Goal: Task Accomplishment & Management: Manage account settings

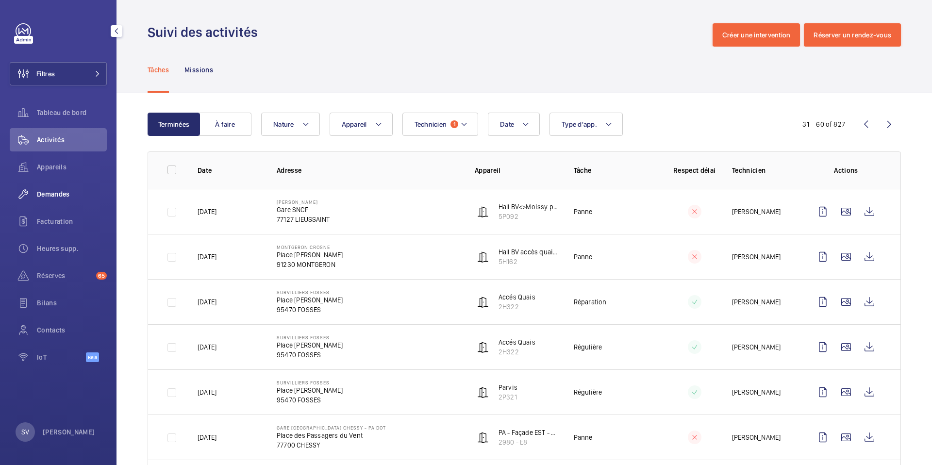
click at [53, 188] on div "Demandes" at bounding box center [58, 194] width 97 height 23
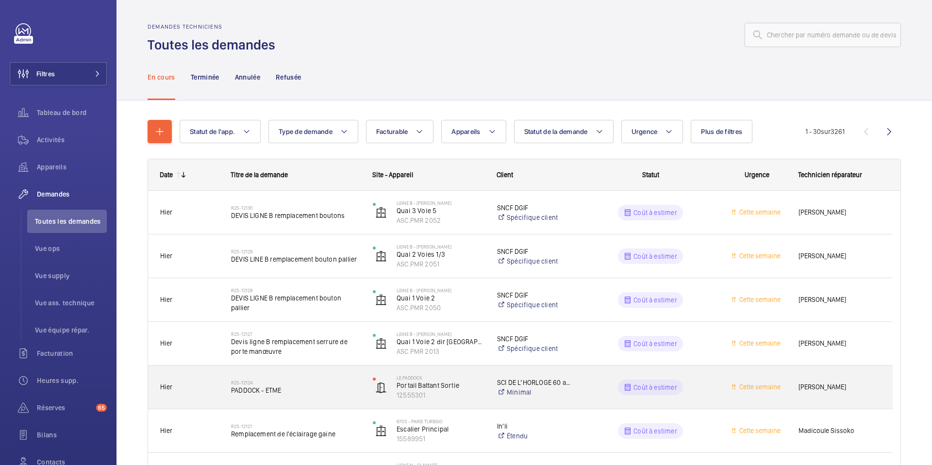
click at [336, 380] on h2 "R25-12124" at bounding box center [295, 383] width 129 height 6
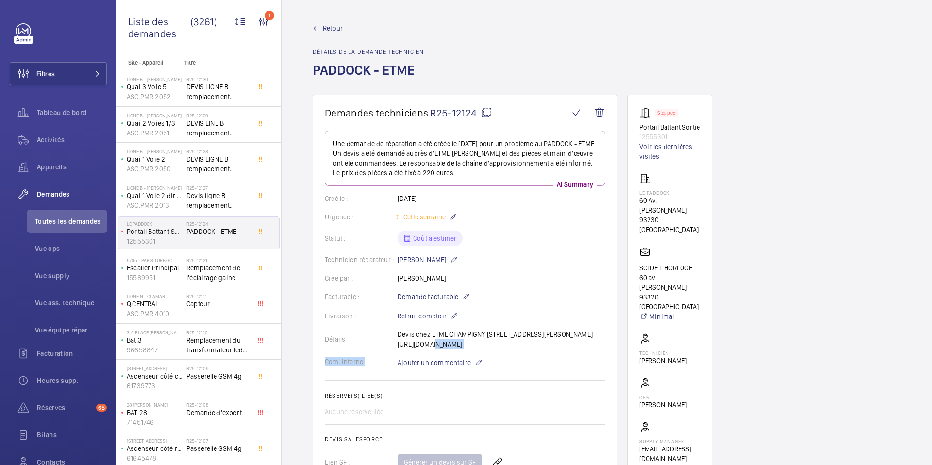
drag, startPoint x: 398, startPoint y: 349, endPoint x: 417, endPoint y: 366, distance: 25.4
click at [417, 349] on div "Détails Devis chez ETME CHAMPIGNY 97 Rue Alexandre Fourny, 94500 Champigny-sur-…" at bounding box center [465, 339] width 281 height 19
click at [385, 349] on div "Détails Devis chez ETME CHAMPIGNY 97 Rue Alexandre Fourny, 94500 Champigny-sur-…" at bounding box center [465, 339] width 281 height 19
drag, startPoint x: 396, startPoint y: 354, endPoint x: 433, endPoint y: 367, distance: 38.5
click at [433, 369] on wm-front-card-body "Une demande de réparation a été créée le 11 septembre 2025 pour un problème au …" at bounding box center [465, 348] width 281 height 435
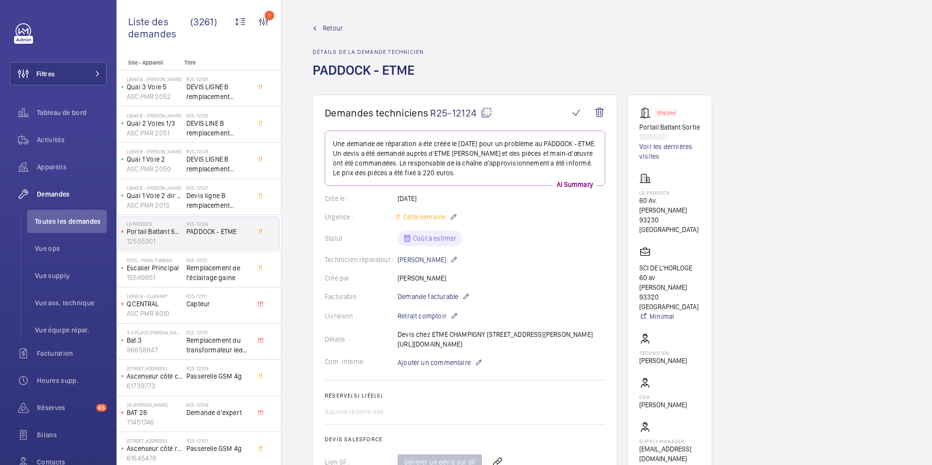
click at [473, 369] on wm-front-card-body "Une demande de réparation a été créée le 11 septembre 2025 pour un problème au …" at bounding box center [465, 348] width 281 height 435
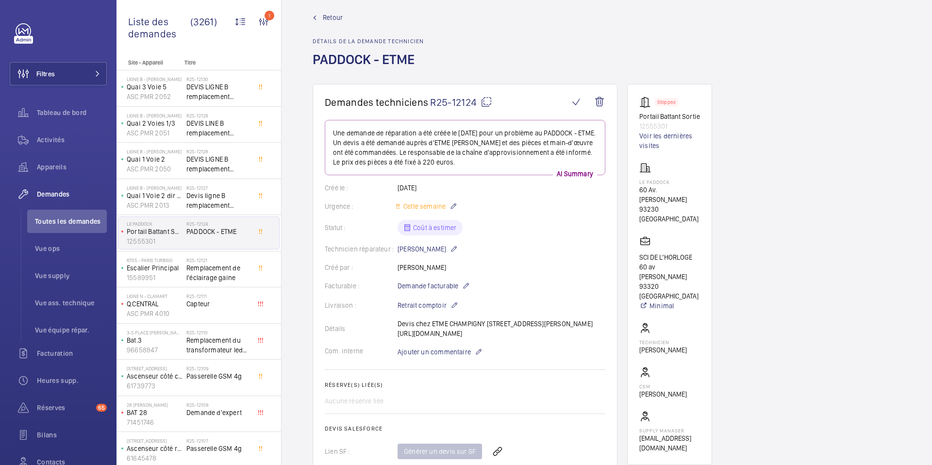
scroll to position [3, 0]
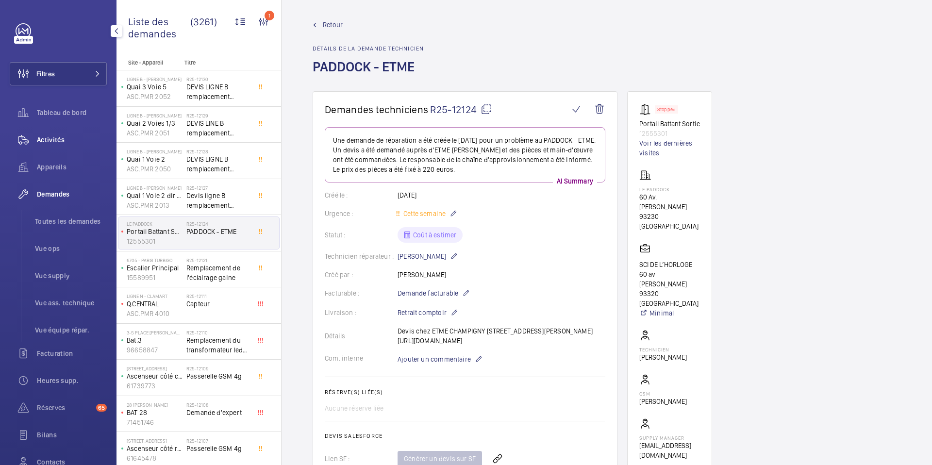
click at [53, 135] on span "Activités" at bounding box center [72, 140] width 70 height 10
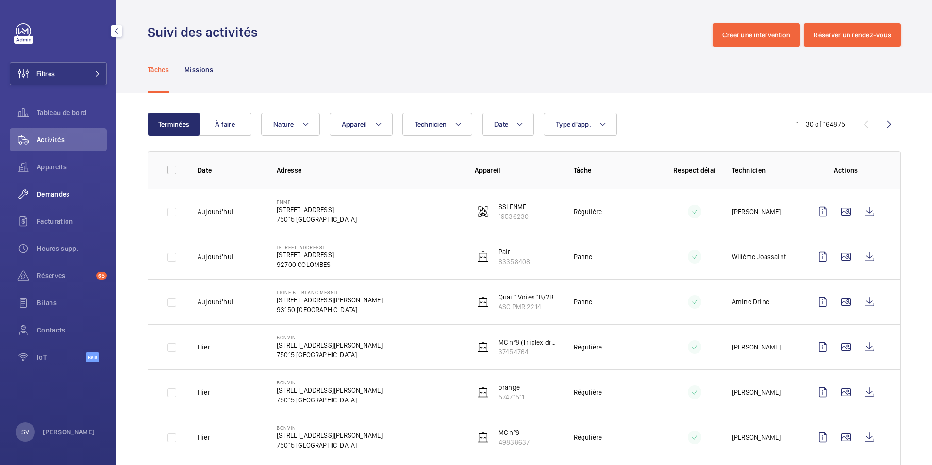
click at [57, 193] on span "Demandes" at bounding box center [72, 194] width 70 height 10
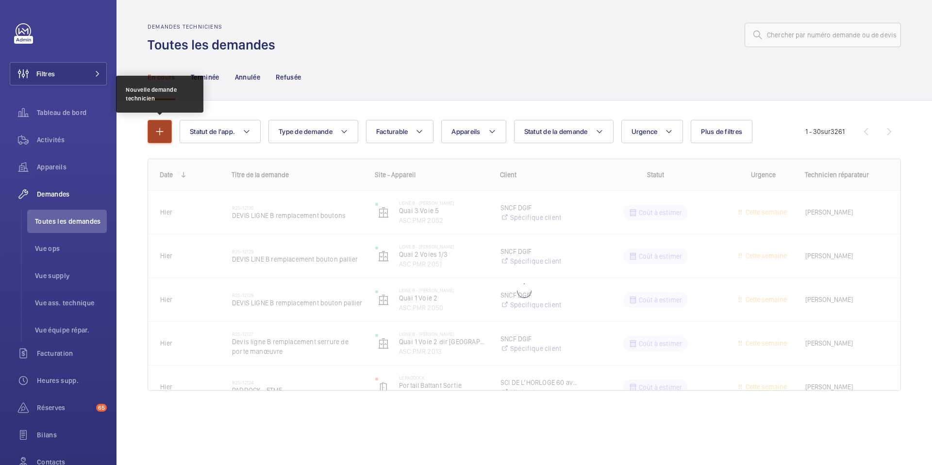
click at [166, 133] on button "button" at bounding box center [160, 131] width 24 height 23
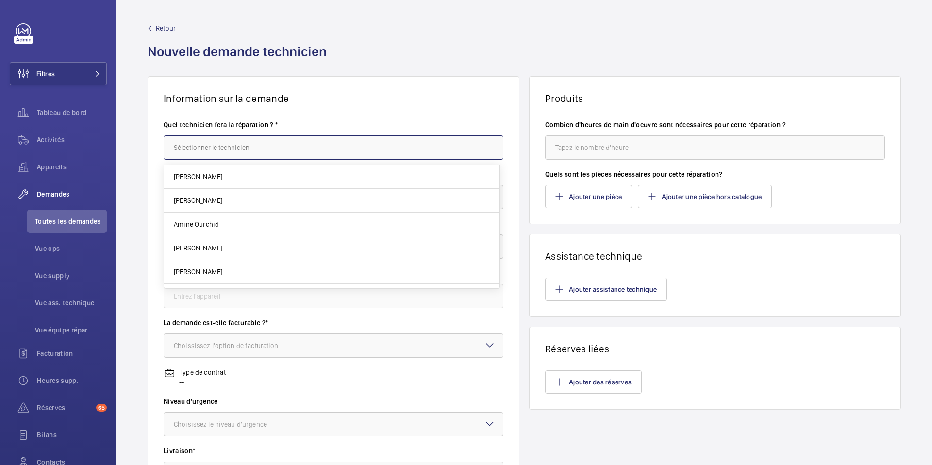
click at [215, 149] on input "text" at bounding box center [334, 147] width 340 height 24
type input "[PERSON_NAME]"
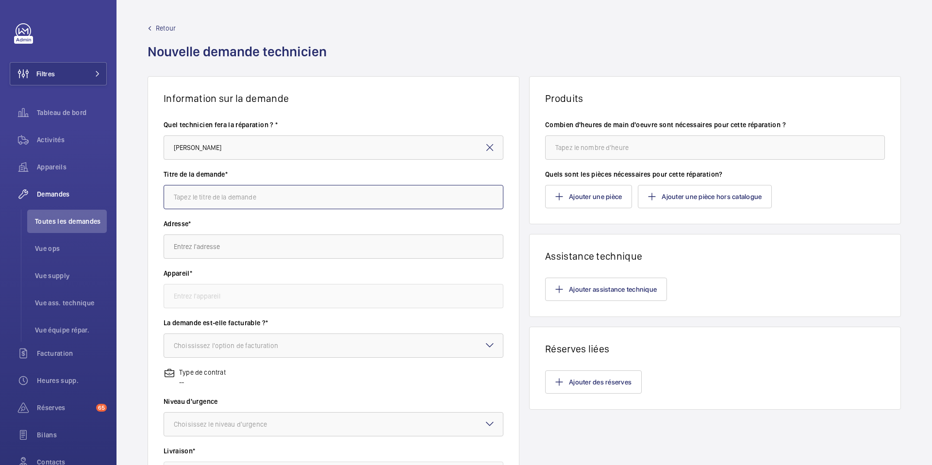
click at [195, 196] on input "text" at bounding box center [334, 197] width 340 height 24
type input "Protection Sélecteur MANUSA"
click at [201, 242] on input "text" at bounding box center [334, 247] width 340 height 24
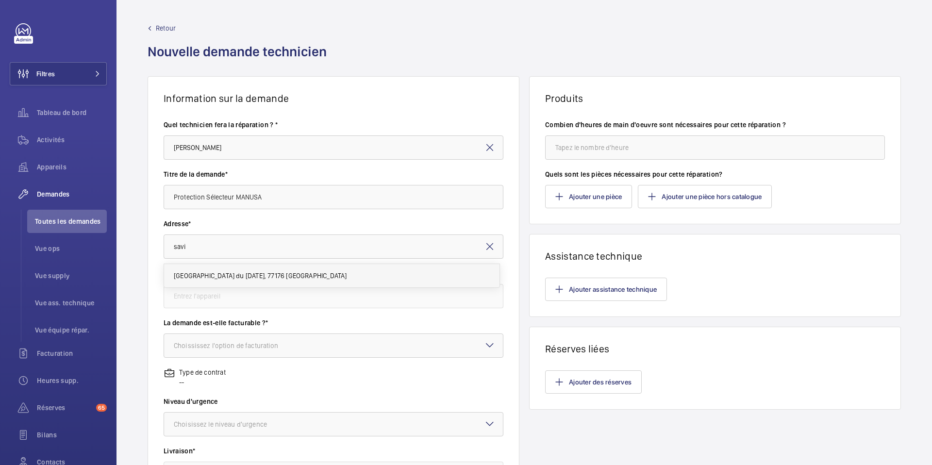
click at [222, 276] on span "SAVIGNY LE TEMPLE NANDY Place du 19 mars 1962, 77176 SAVIGNY LE TEMPLE" at bounding box center [260, 276] width 173 height 10
type input "SAVIGNY LE TEMPLE NANDY Place du 19 mars 1962, 77176 SAVIGNY LE TEMPLE"
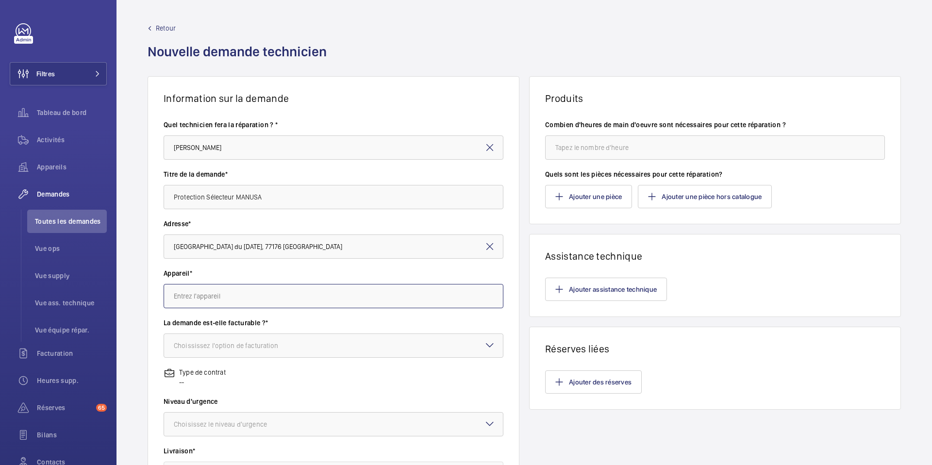
click at [243, 294] on input "text" at bounding box center [334, 296] width 340 height 24
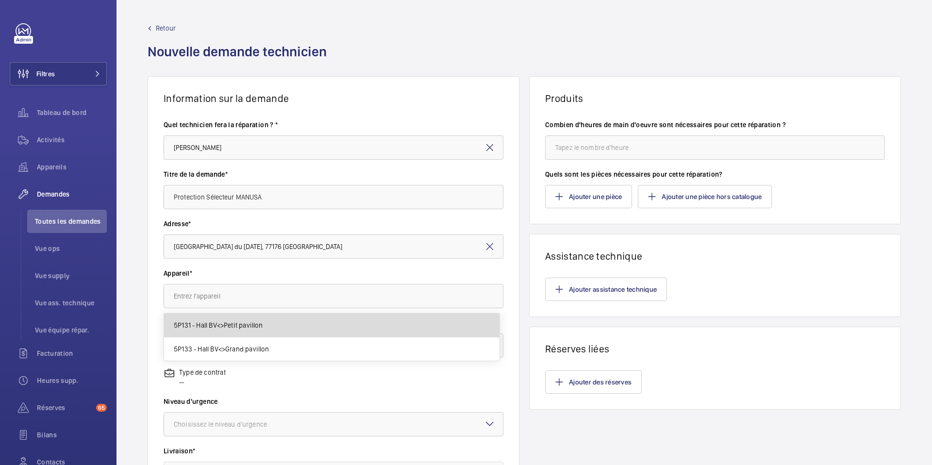
click at [240, 328] on span "5P131 - Hall BV<>Petit pavillon" at bounding box center [218, 325] width 89 height 10
type input "5P131 - Hall BV<>Petit pavillon"
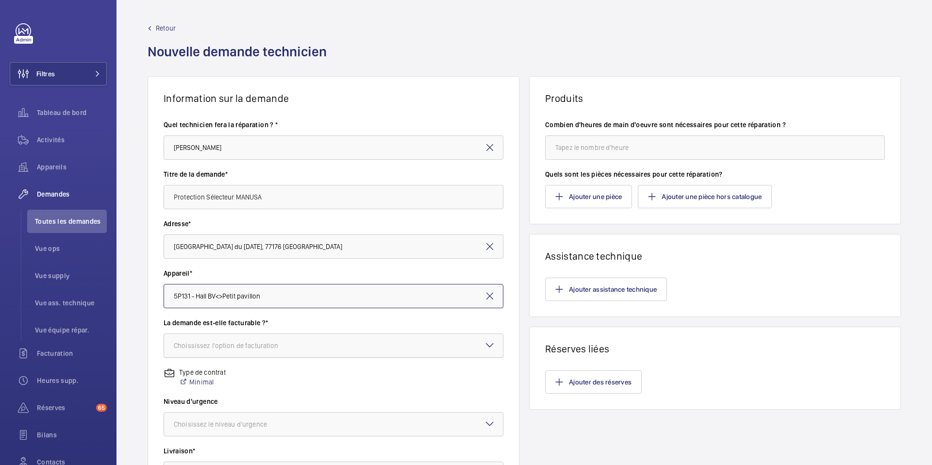
click at [234, 346] on div "Choississez l'option de facturation" at bounding box center [238, 346] width 129 height 10
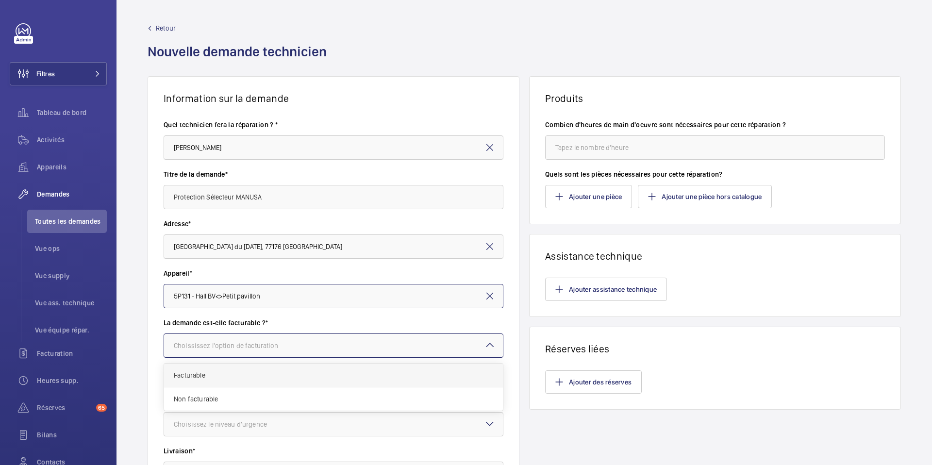
click at [217, 378] on span "Facturable" at bounding box center [333, 375] width 319 height 10
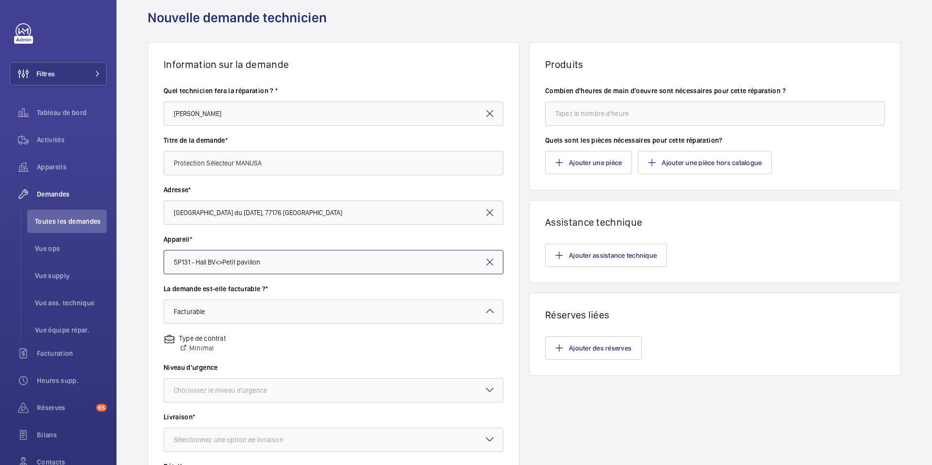
scroll to position [48, 0]
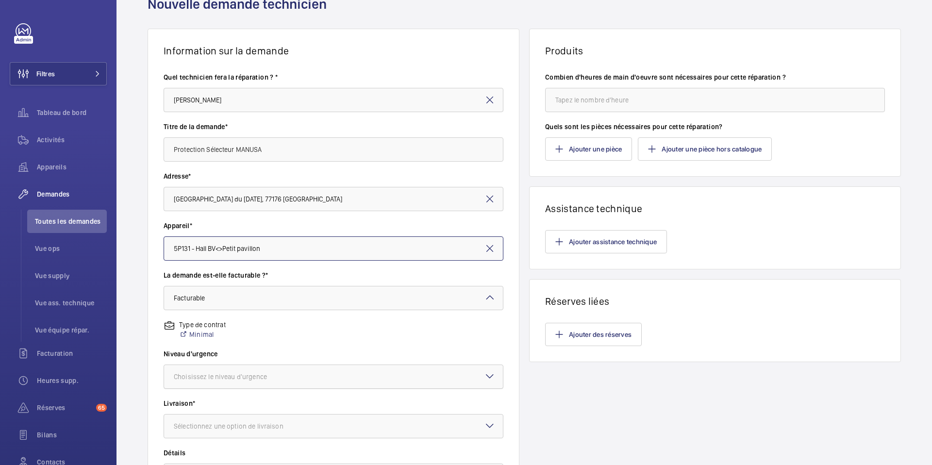
click at [224, 384] on div at bounding box center [333, 376] width 339 height 23
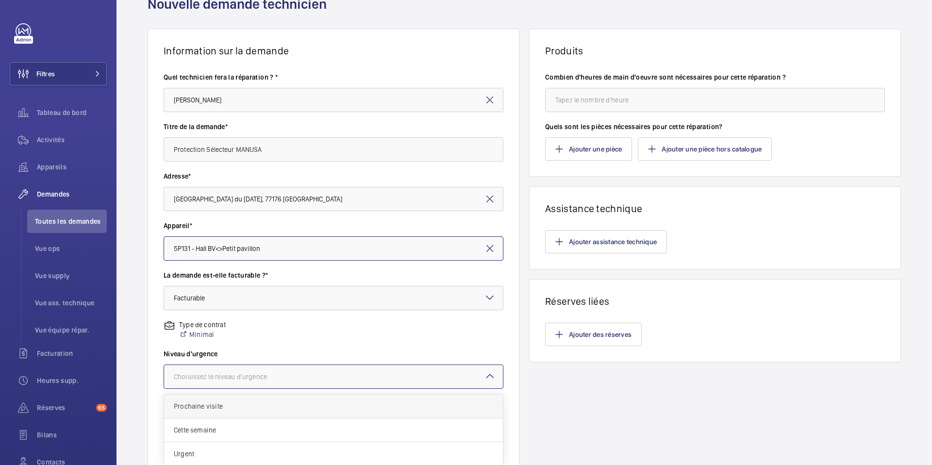
click at [218, 407] on span "Prochaine visite" at bounding box center [333, 407] width 319 height 10
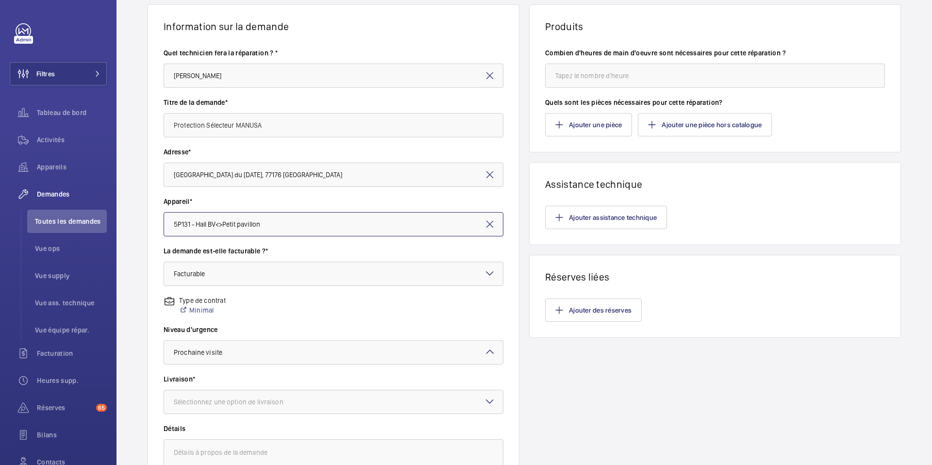
scroll to position [76, 0]
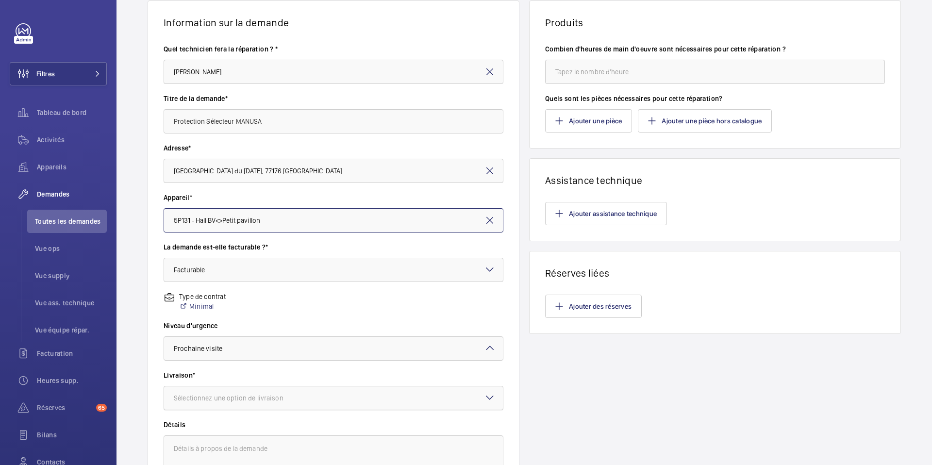
click at [223, 403] on div at bounding box center [333, 397] width 339 height 23
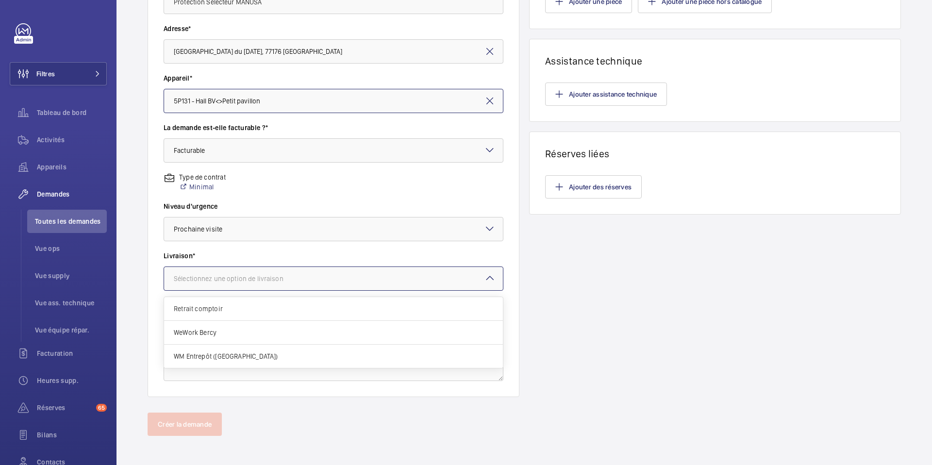
scroll to position [197, 0]
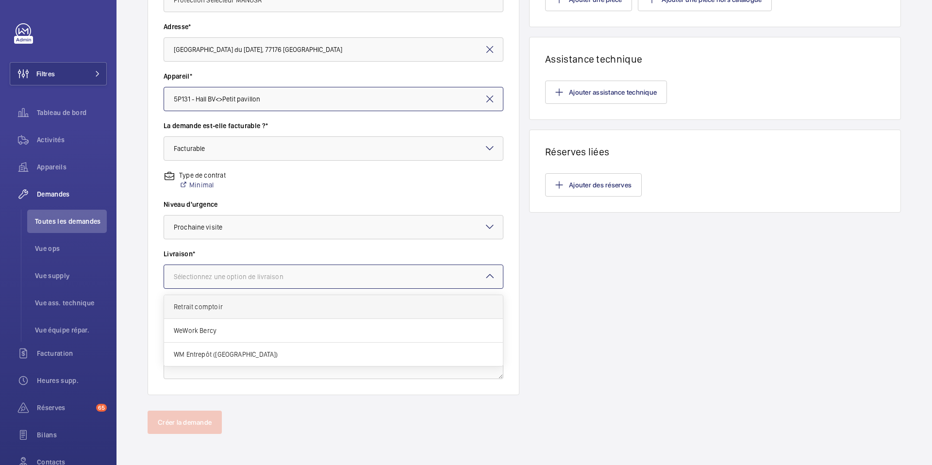
click at [278, 308] on span "Retrait comptoir" at bounding box center [333, 307] width 319 height 10
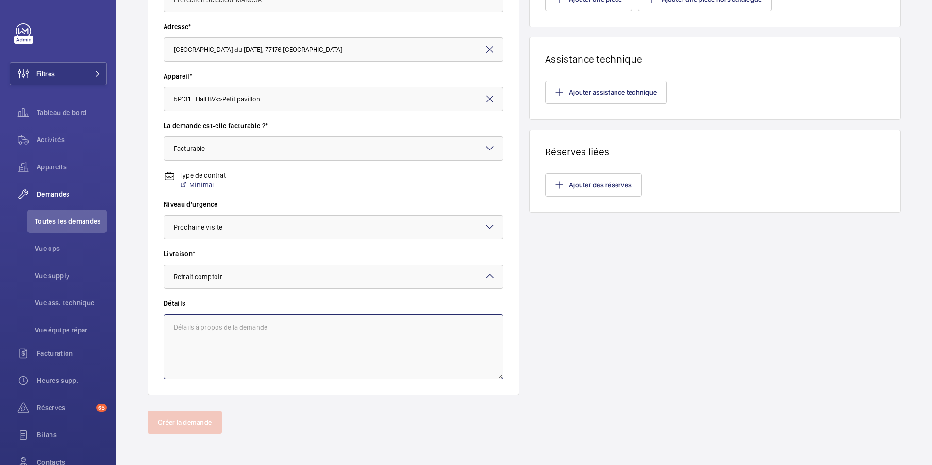
click at [265, 324] on textarea at bounding box center [334, 346] width 340 height 65
click at [359, 277] on div at bounding box center [333, 276] width 339 height 23
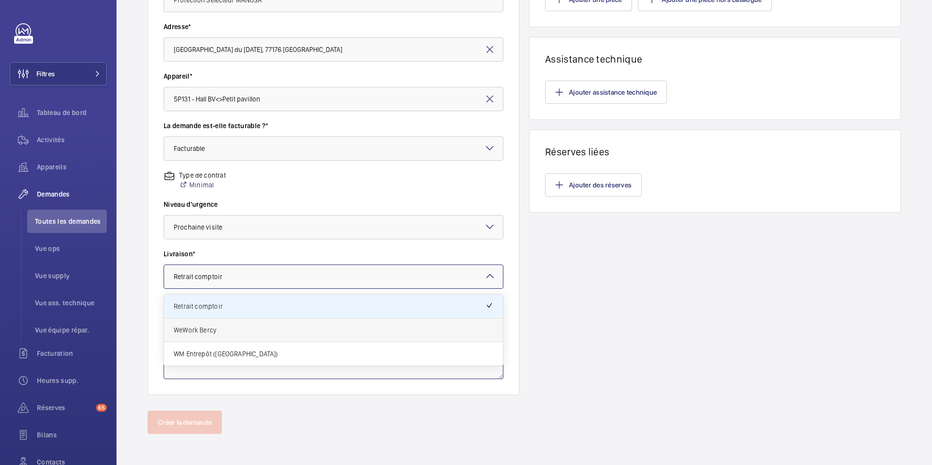
click at [347, 327] on span "WeWork Bercy" at bounding box center [333, 330] width 319 height 10
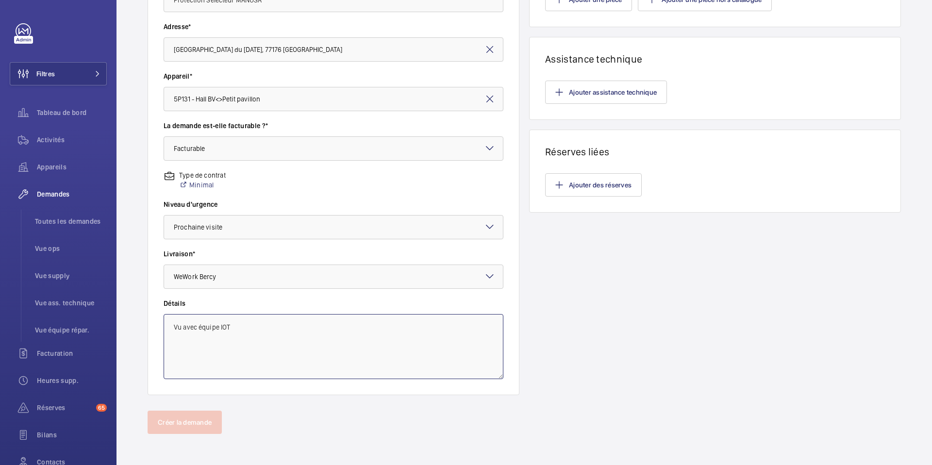
scroll to position [0, 0]
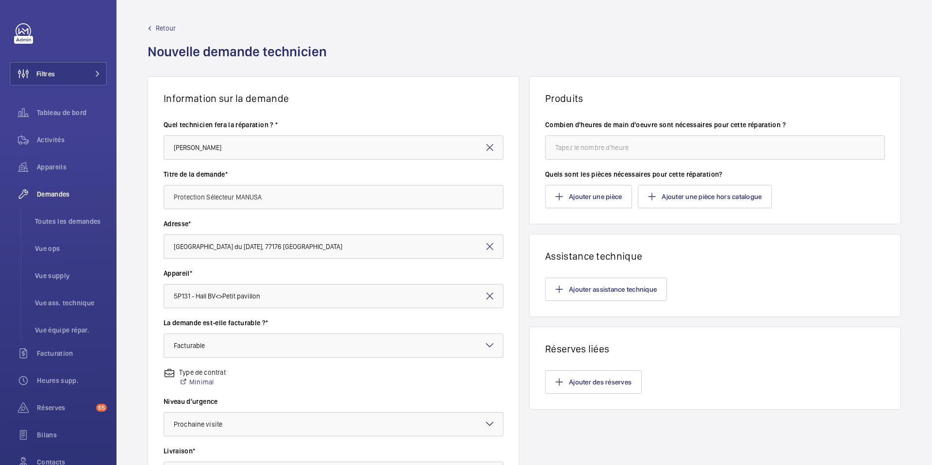
type textarea "Vu avec équipe IOT"
click at [638, 151] on input "number" at bounding box center [715, 147] width 340 height 24
type input "2"
click at [603, 197] on button "Ajouter une pièce" at bounding box center [588, 196] width 87 height 23
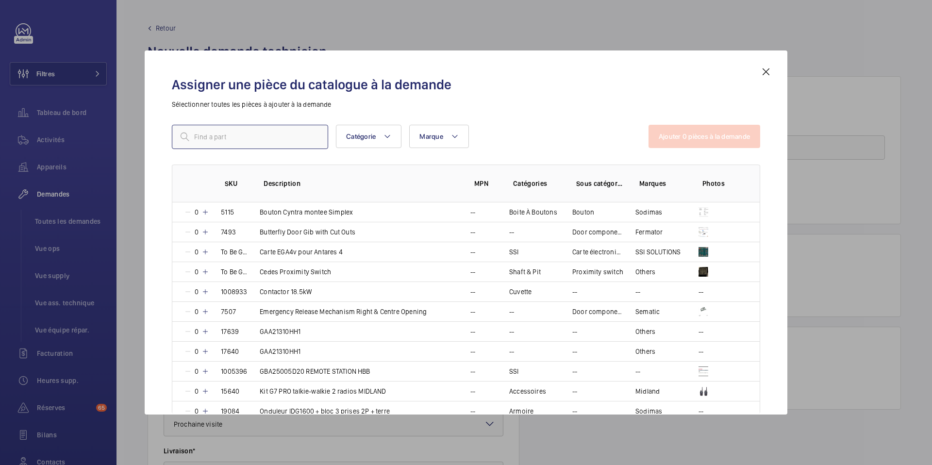
click at [303, 137] on input "text" at bounding box center [250, 137] width 156 height 24
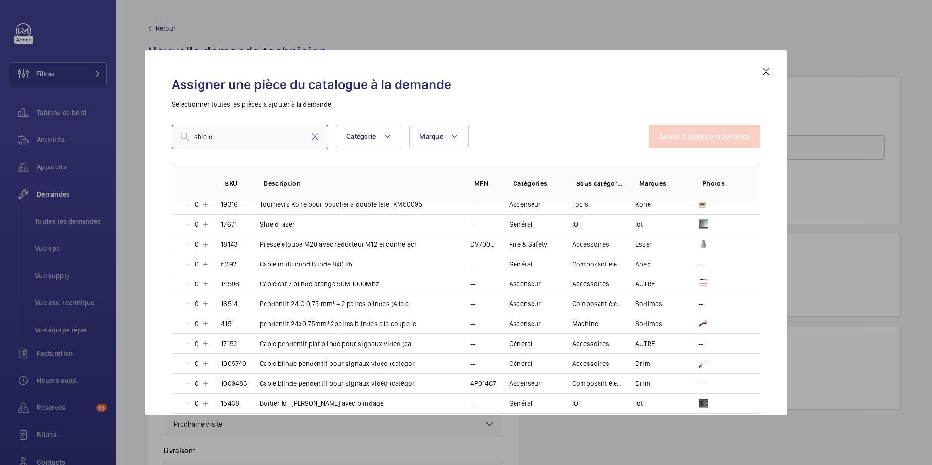
scroll to position [167, 0]
click at [244, 130] on input "shield" at bounding box center [250, 137] width 156 height 24
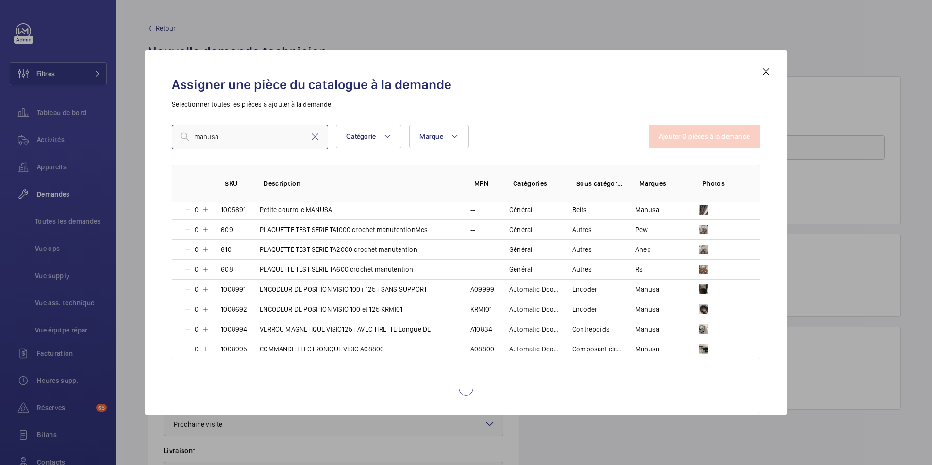
scroll to position [366, 0]
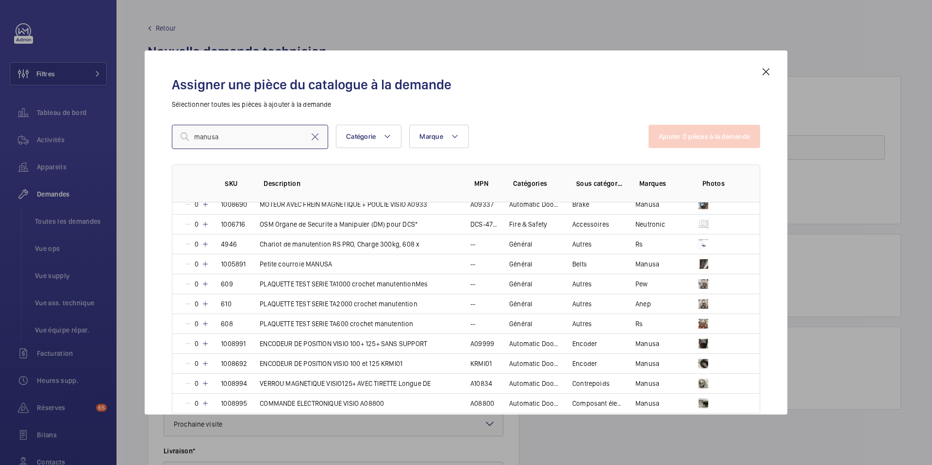
click at [228, 134] on input "manusa" at bounding box center [250, 137] width 156 height 24
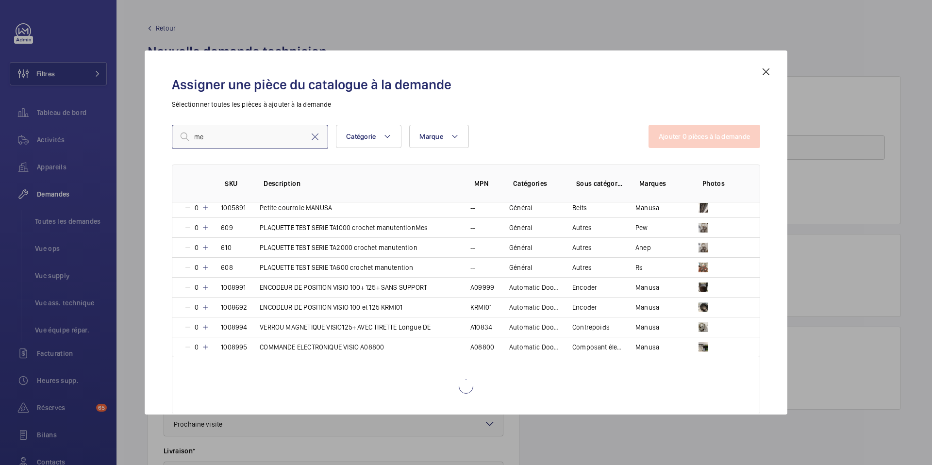
type input "m"
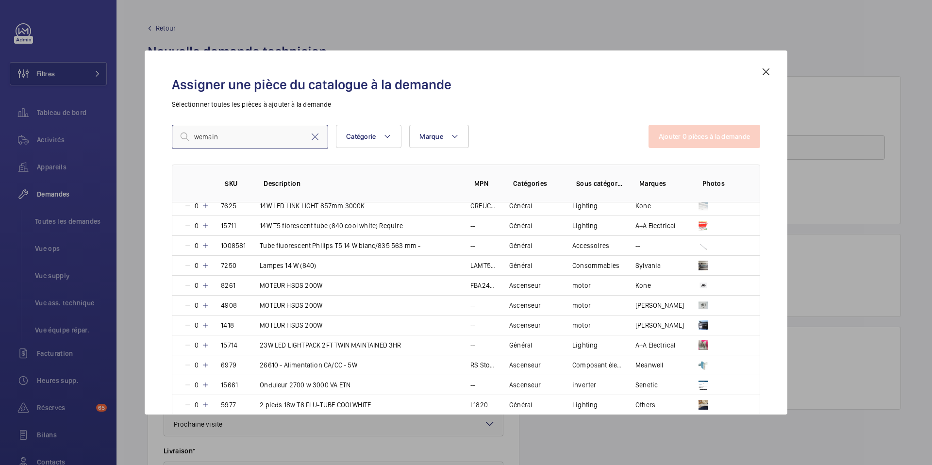
scroll to position [0, 0]
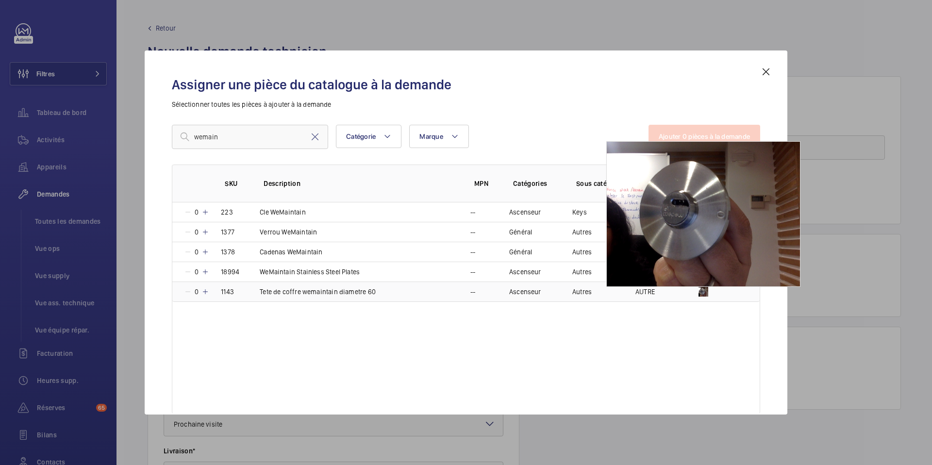
click at [704, 290] on img at bounding box center [704, 292] width 10 height 10
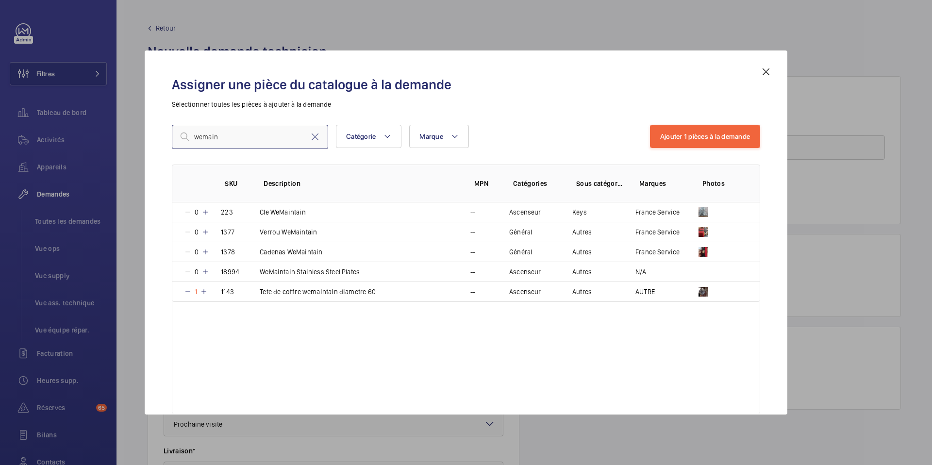
click at [261, 138] on input "wemain" at bounding box center [250, 137] width 156 height 24
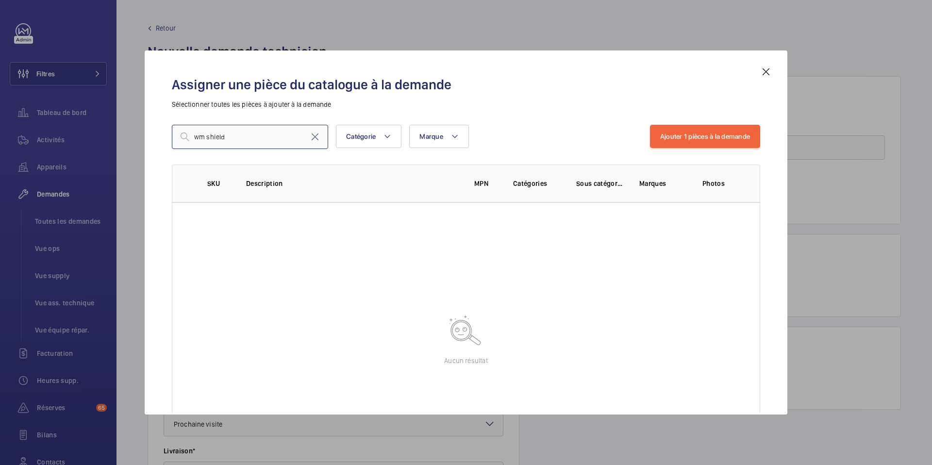
type input "wm shield"
click at [768, 70] on mat-icon at bounding box center [766, 72] width 12 height 12
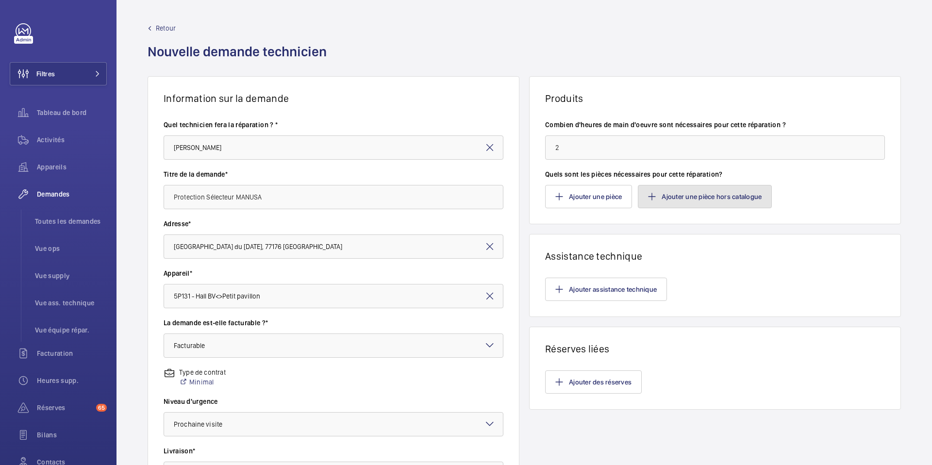
click at [707, 201] on button "Ajouter une pièce hors catalogue" at bounding box center [705, 196] width 134 height 23
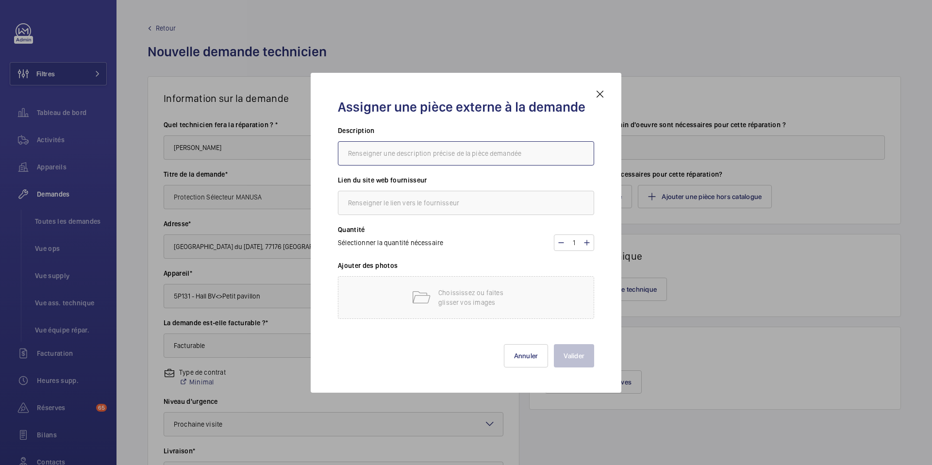
click at [412, 156] on input "text" at bounding box center [466, 153] width 256 height 24
type input "WM Shield Protect - Manusa"
click at [460, 199] on input "text" at bounding box center [466, 203] width 256 height 24
type input "WM"
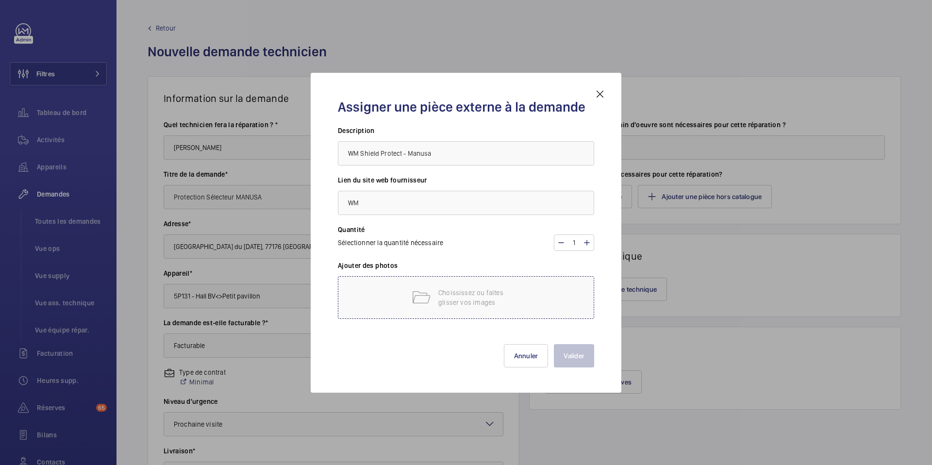
click at [514, 292] on p "Choississez ou faites glisser vos images" at bounding box center [479, 297] width 83 height 19
click at [521, 296] on div "Choississez ou faites glisser vos images" at bounding box center [466, 297] width 256 height 43
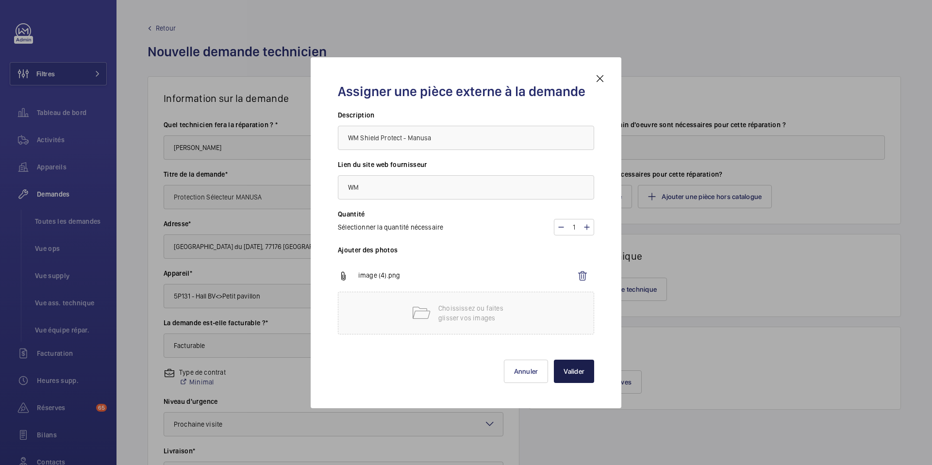
click at [584, 368] on button "Valider" at bounding box center [574, 371] width 40 height 23
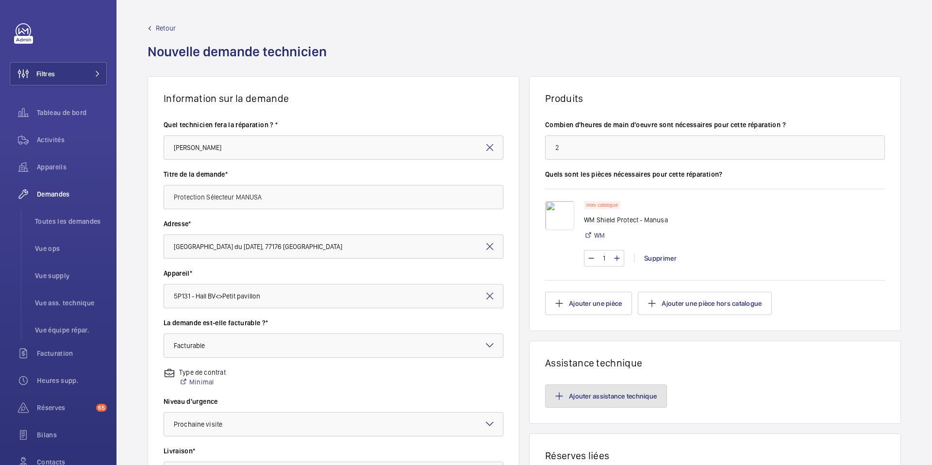
click at [632, 396] on button "Ajouter assistance technique" at bounding box center [606, 396] width 122 height 23
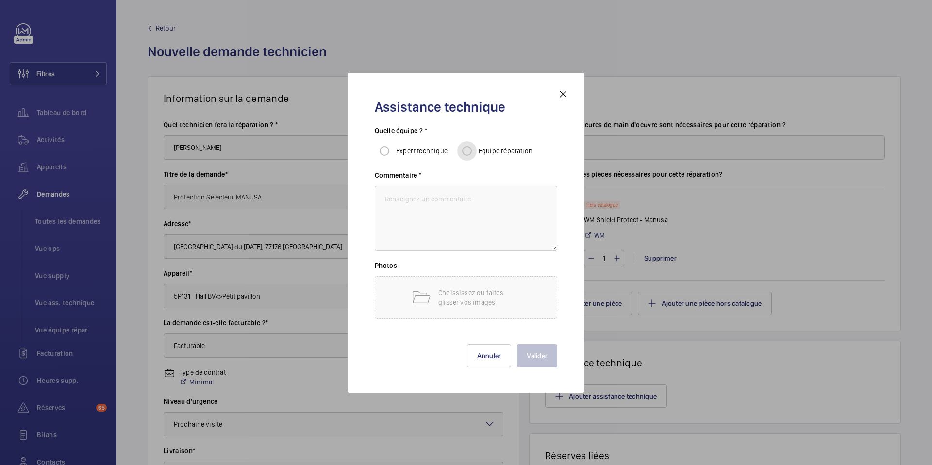
click at [468, 149] on input "Equipe réparation" at bounding box center [466, 150] width 19 height 19
radio input "true"
click at [409, 153] on span "Expert technique" at bounding box center [421, 151] width 51 height 8
click at [394, 153] on input "Expert technique" at bounding box center [384, 150] width 19 height 19
radio input "true"
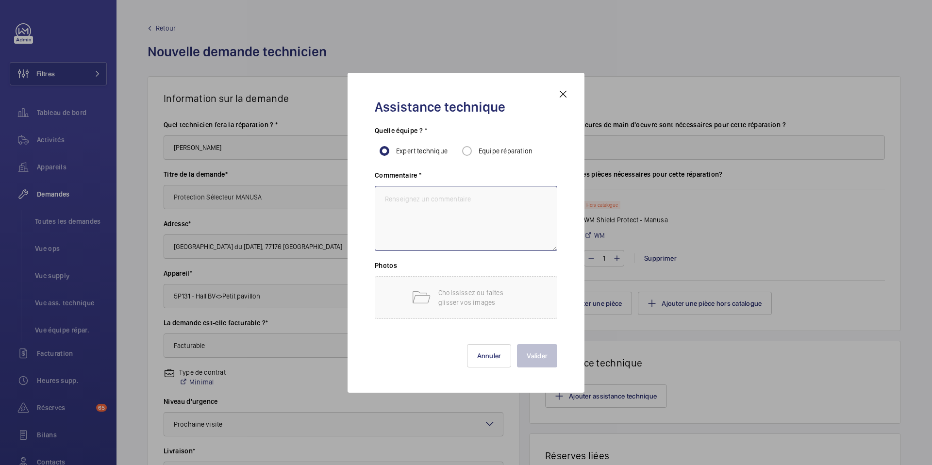
click at [403, 200] on textarea at bounding box center [466, 218] width 183 height 65
type textarea "(76HT) prix de facturation sur MLVC"
click at [538, 353] on button "Valider" at bounding box center [537, 355] width 40 height 23
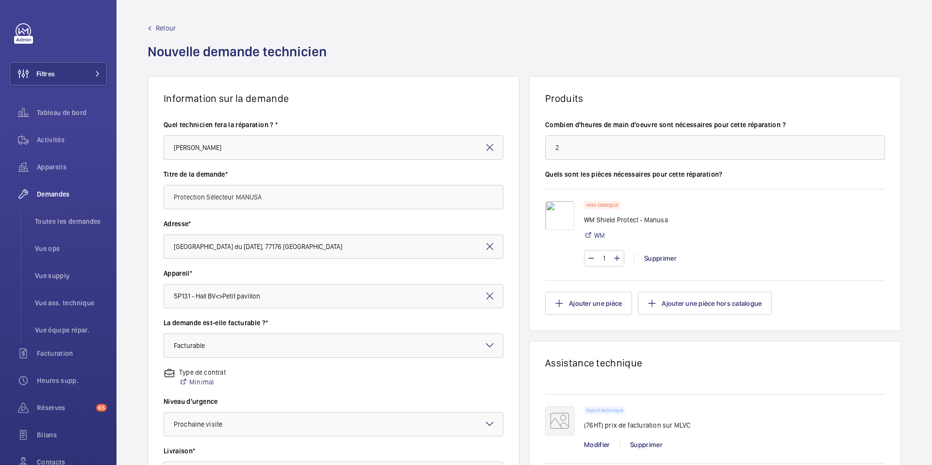
scroll to position [197, 0]
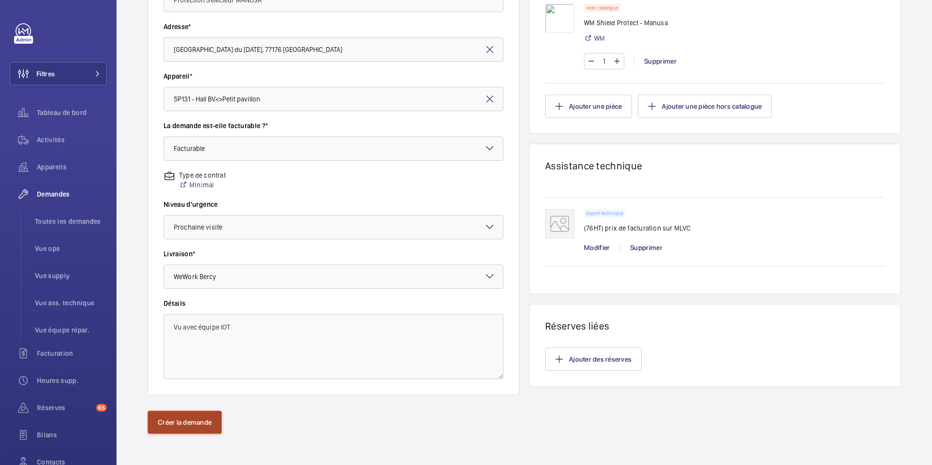
click at [201, 419] on button "Créer la demande" at bounding box center [185, 422] width 74 height 23
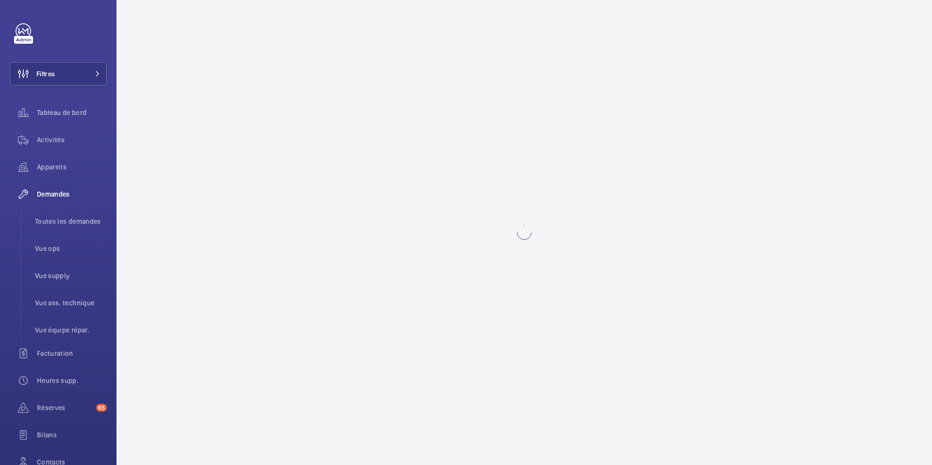
scroll to position [0, 0]
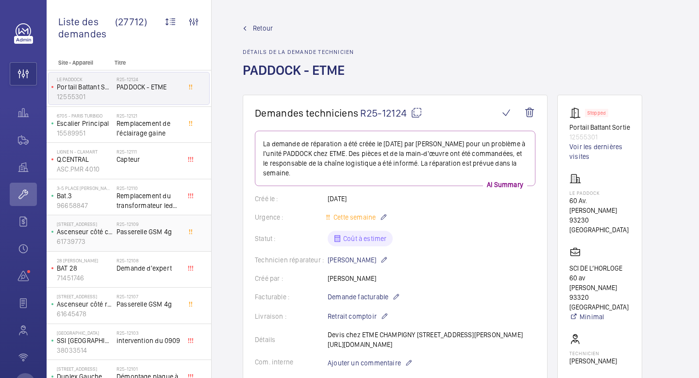
scroll to position [38, 0]
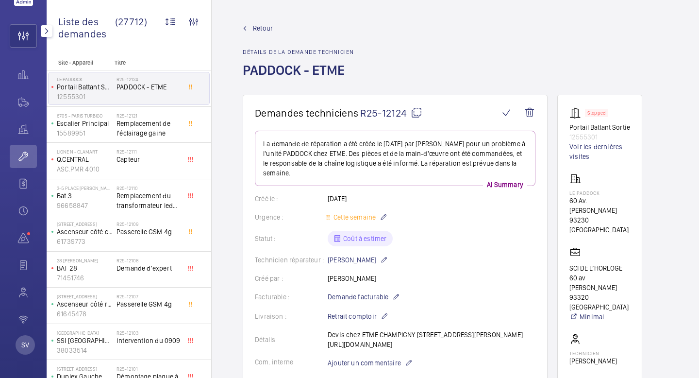
click at [22, 156] on wm-front-icon-button at bounding box center [23, 156] width 27 height 23
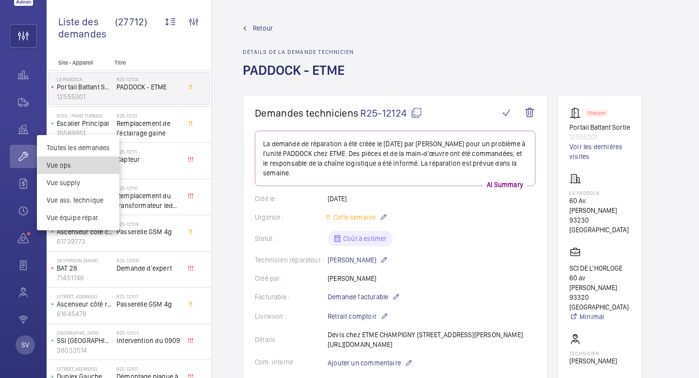
click at [48, 163] on span "Vue ops" at bounding box center [78, 165] width 63 height 10
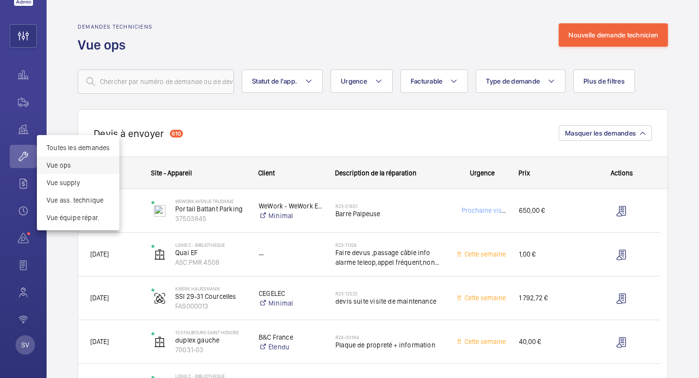
click at [605, 76] on div at bounding box center [349, 189] width 699 height 378
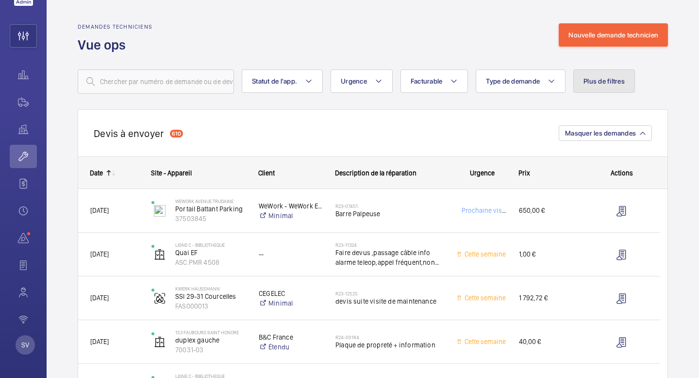
click at [605, 76] on button "Plus de filtres" at bounding box center [604, 80] width 62 height 23
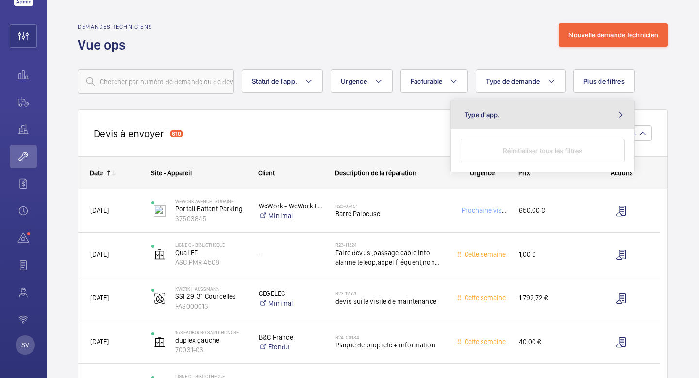
click at [599, 111] on button "Type d'app." at bounding box center [543, 114] width 184 height 29
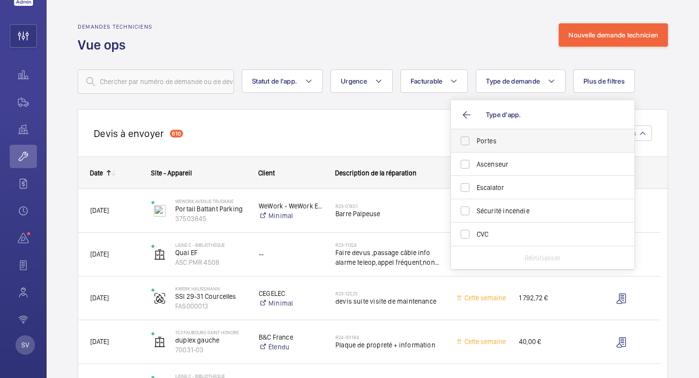
click at [559, 140] on span "Portes" at bounding box center [544, 141] width 134 height 10
click at [475, 140] on input "Portes" at bounding box center [464, 140] width 19 height 19
checkbox input "true"
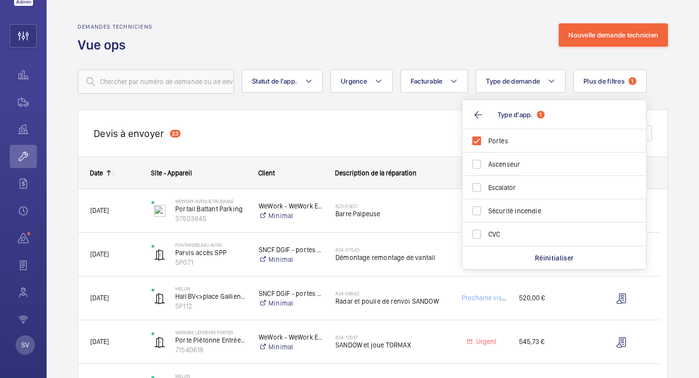
click at [319, 56] on wm-front-routed-filters "Statut de l'app. Urgence Facturable Type de demande Plus de filtres 1 Type d'ap…" at bounding box center [373, 74] width 590 height 40
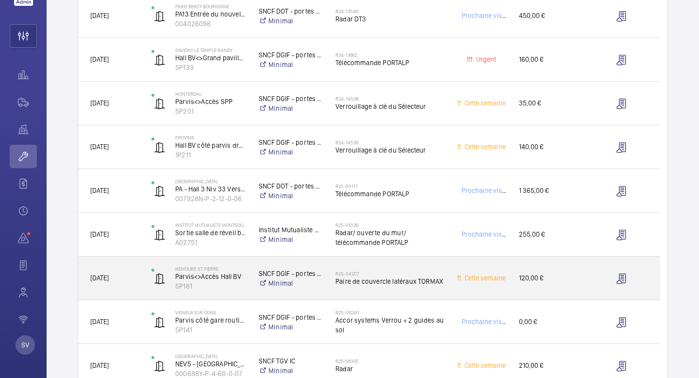
scroll to position [631, 0]
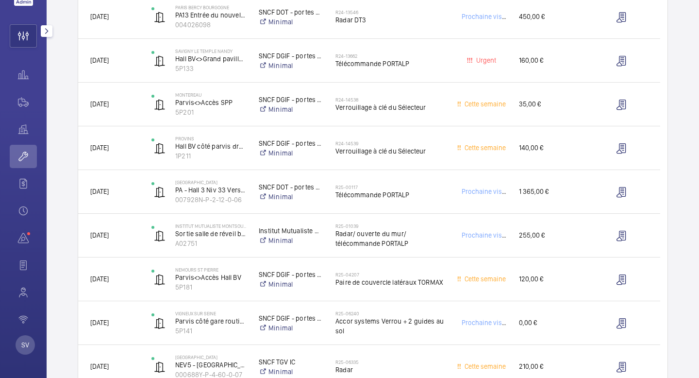
click at [23, 157] on wm-front-icon-button at bounding box center [23, 156] width 27 height 23
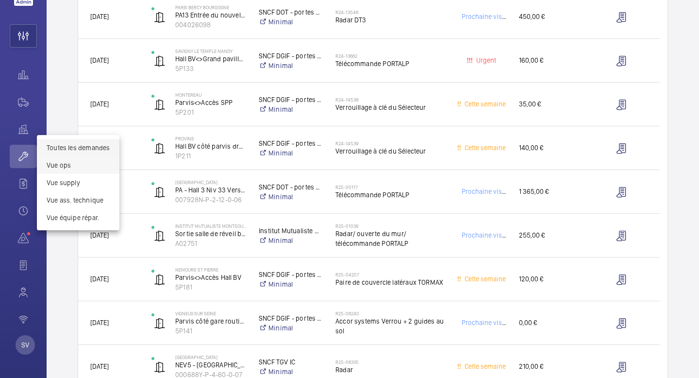
click at [70, 147] on span "Toutes les demandes" at bounding box center [78, 148] width 63 height 10
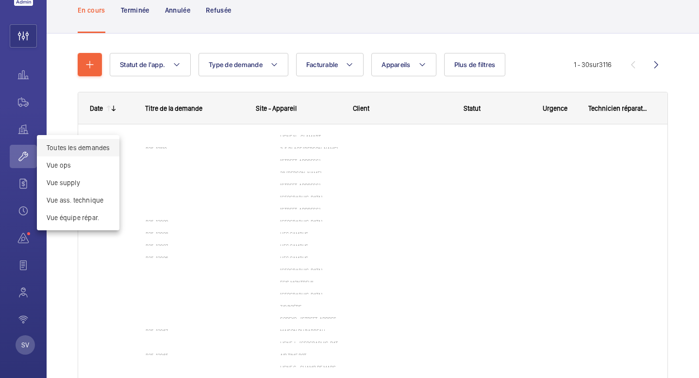
scroll to position [60, 0]
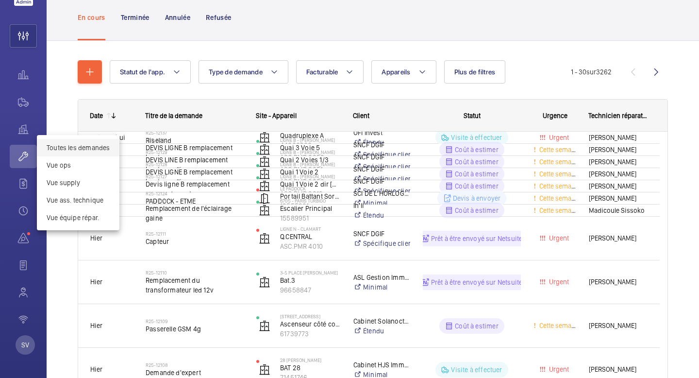
scroll to position [67, 0]
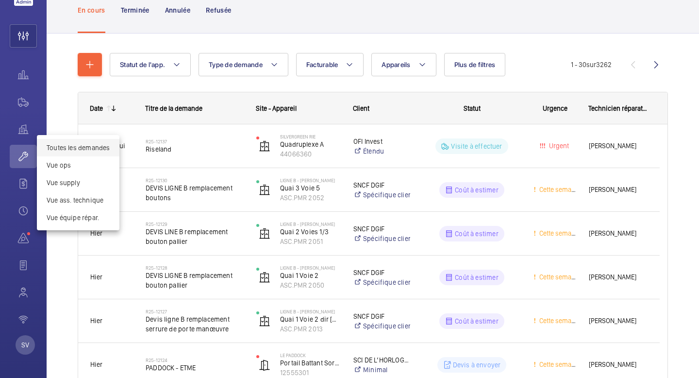
click at [138, 7] on div at bounding box center [349, 189] width 699 height 378
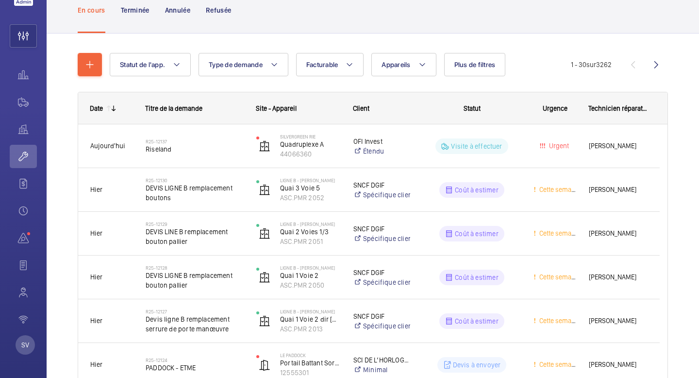
click at [138, 7] on p "Terminée" at bounding box center [135, 10] width 29 height 10
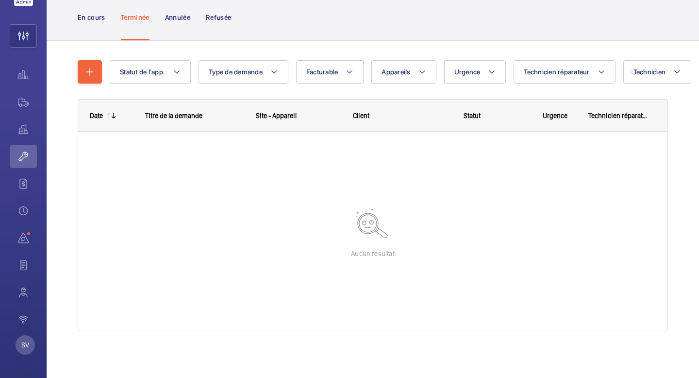
scroll to position [60, 0]
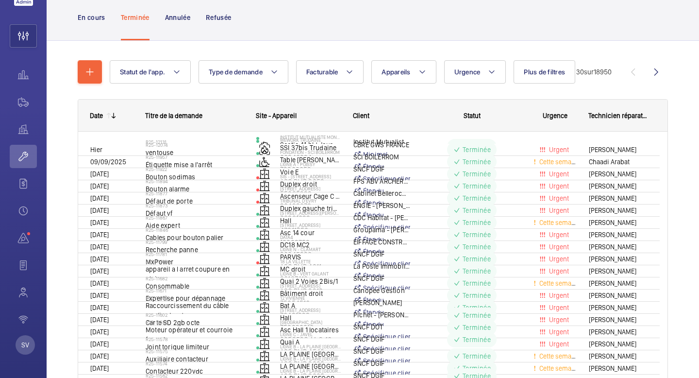
scroll to position [67, 0]
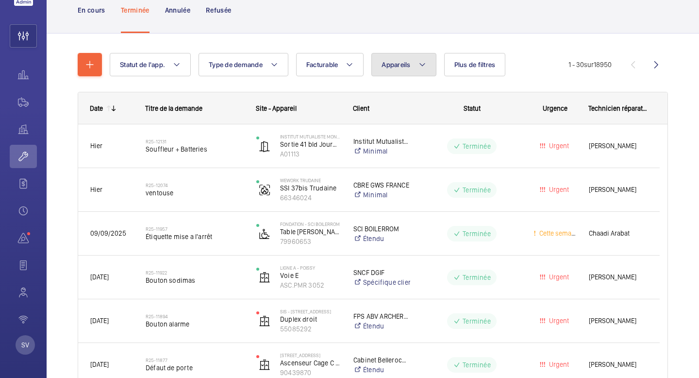
click at [405, 63] on span "Appareils" at bounding box center [396, 65] width 29 height 8
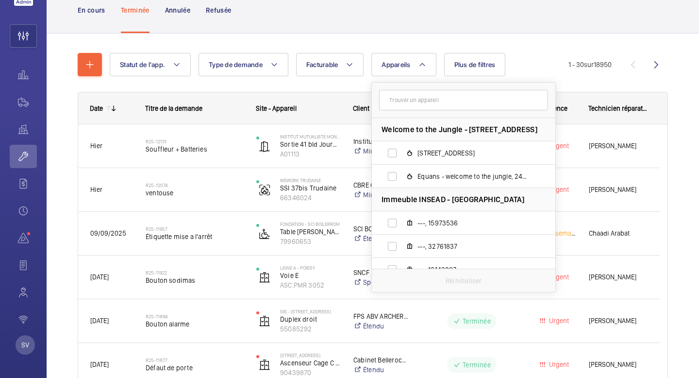
click at [401, 103] on input "text" at bounding box center [463, 100] width 169 height 20
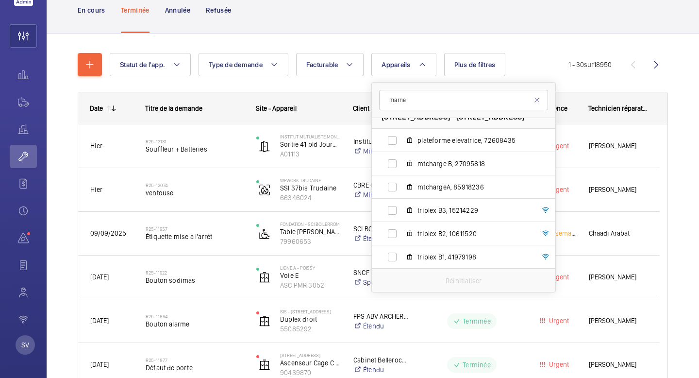
scroll to position [968, 0]
click at [450, 106] on input "marne" at bounding box center [463, 100] width 169 height 20
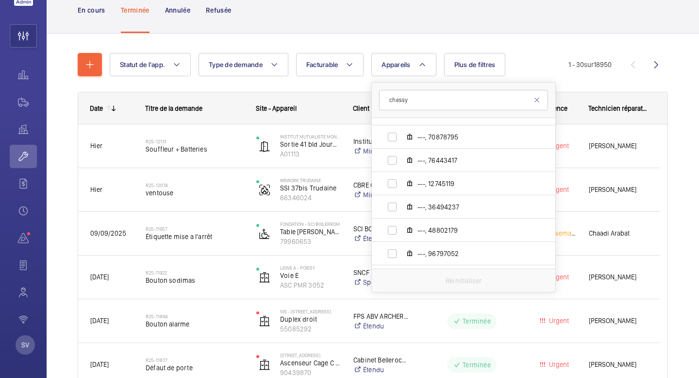
scroll to position [304, 0]
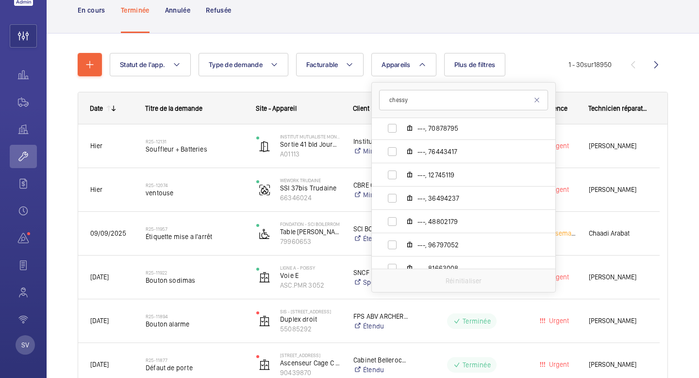
click at [449, 101] on input "chessy" at bounding box center [463, 100] width 169 height 20
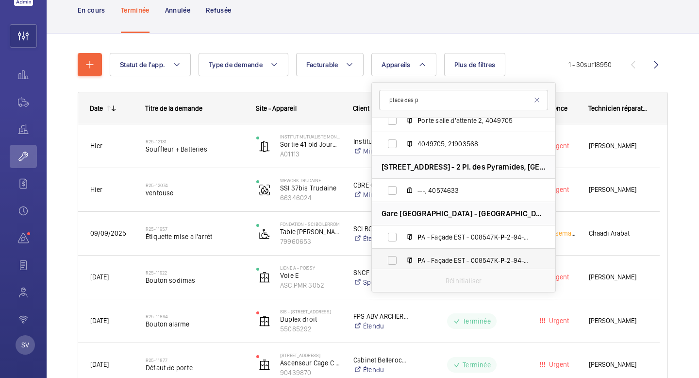
scroll to position [118, 0]
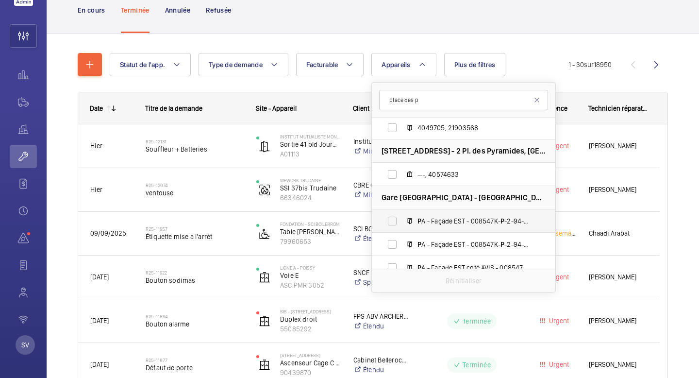
type input "place des p"
click at [433, 218] on span "P A - Façade EST - 008547K- P -2-94-0-06, 2978 - E6" at bounding box center [474, 221] width 113 height 10
click at [402, 218] on input "P A - Façade EST - 008547K- P -2-94-0-06, 2978 - E6" at bounding box center [392, 220] width 19 height 19
checkbox input "true"
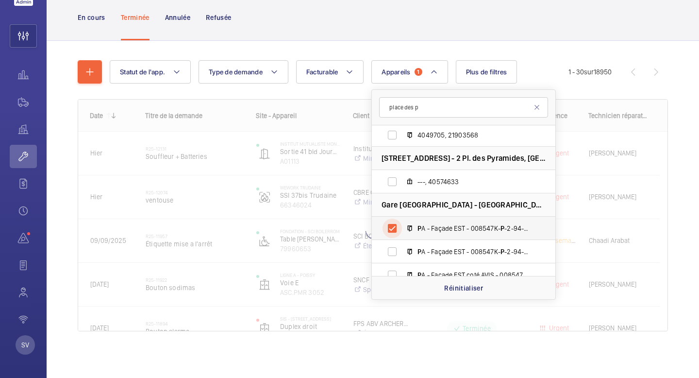
scroll to position [60, 0]
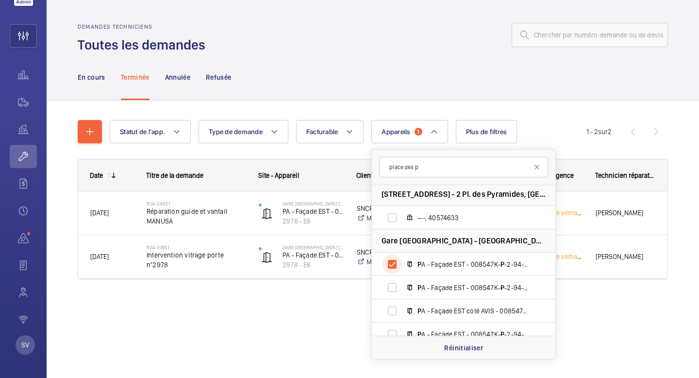
scroll to position [144, 0]
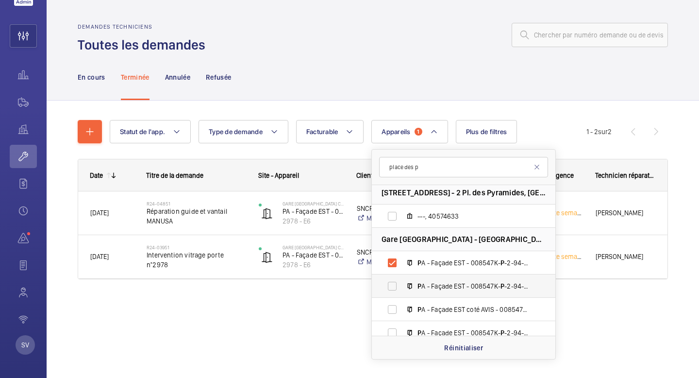
click at [419, 277] on label "P A - Façade EST - 008547K- P -2-94-0-05, 2977 - E5" at bounding box center [456, 285] width 168 height 23
click at [402, 277] on input "P A - Façade EST - 008547K- P -2-94-0-05, 2977 - E5" at bounding box center [392, 285] width 19 height 19
checkbox input "true"
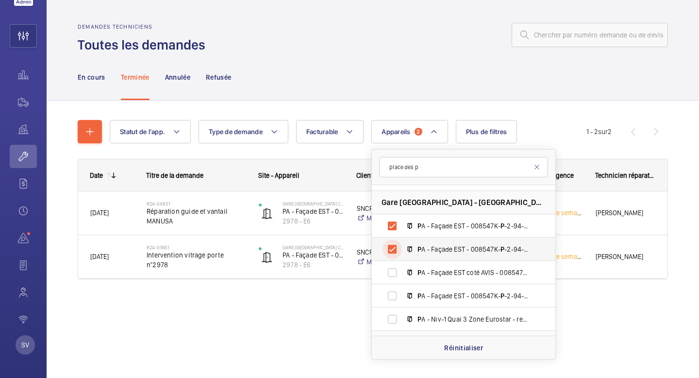
scroll to position [199, 0]
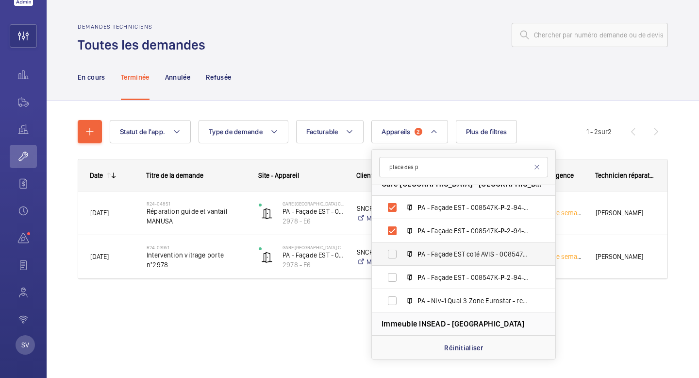
click at [432, 260] on label "P A - Façade EST coté AVIS - 008547K- P -2-94-0-01, 2973 -E1" at bounding box center [456, 253] width 168 height 23
click at [402, 260] on input "P A - Façade EST coté AVIS - 008547K- P -2-94-0-01, 2973 -E1" at bounding box center [392, 253] width 19 height 19
checkbox input "true"
click at [427, 273] on span "P A - Façade EST - 008547K- P -2-94-0-04, 2976 - E4" at bounding box center [474, 277] width 113 height 10
click at [402, 273] on input "P A - Façade EST - 008547K- P -2-94-0-04, 2976 - E4" at bounding box center [392, 277] width 19 height 19
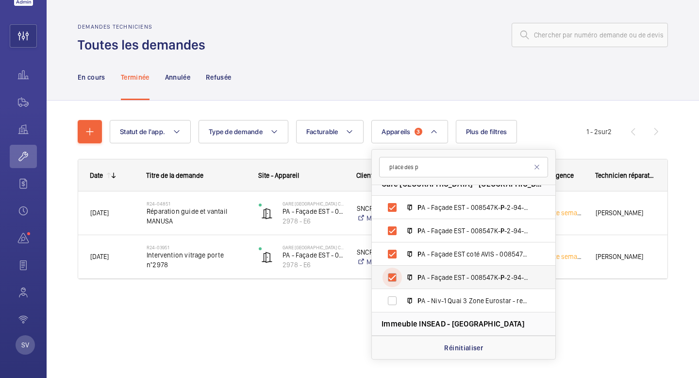
checkbox input "true"
click at [424, 302] on span "P A - Niv-1 Quai 3 Zone Eurostar - re p ère C - 008547K- P -2-94-0-42, 3013" at bounding box center [474, 301] width 113 height 10
click at [402, 302] on input "P A - Niv-1 Quai 3 Zone Eurostar - re p ère C - 008547K- P -2-94-0-42, 3013" at bounding box center [392, 300] width 19 height 19
checkbox input "true"
click at [304, 297] on div "Date Titre de la demande Site - Appareil Client" at bounding box center [373, 231] width 590 height 144
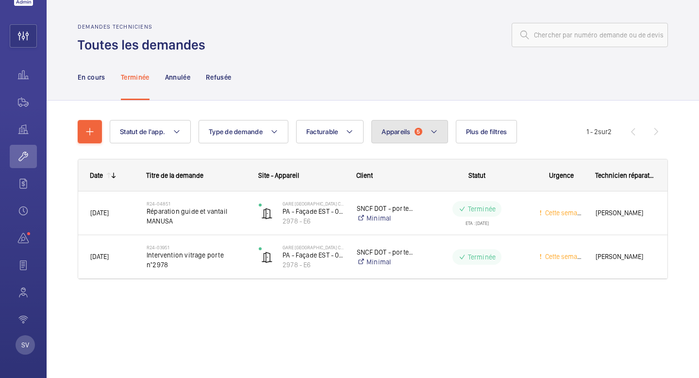
click at [425, 138] on button "Appareils 5" at bounding box center [409, 131] width 76 height 23
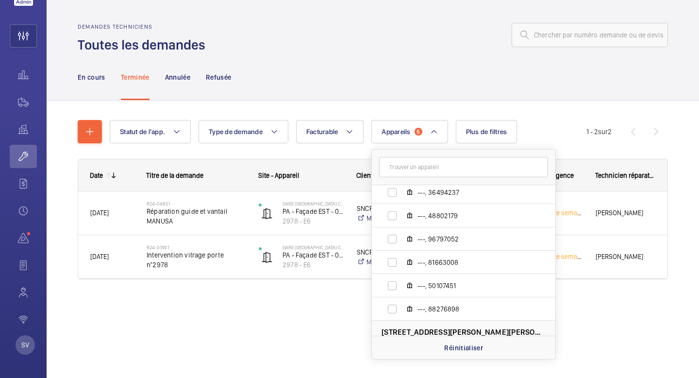
scroll to position [612, 0]
click at [27, 158] on wm-front-icon-button at bounding box center [23, 156] width 27 height 23
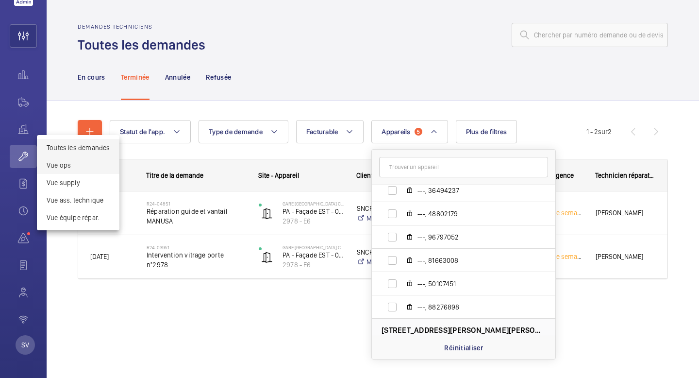
click at [64, 170] on button "Vue ops" at bounding box center [78, 164] width 83 height 17
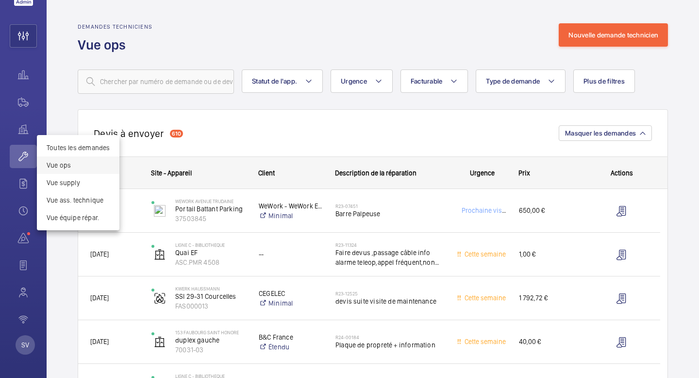
click at [512, 82] on div at bounding box center [349, 189] width 699 height 378
click at [512, 82] on span "Type de demande" at bounding box center [513, 81] width 54 height 8
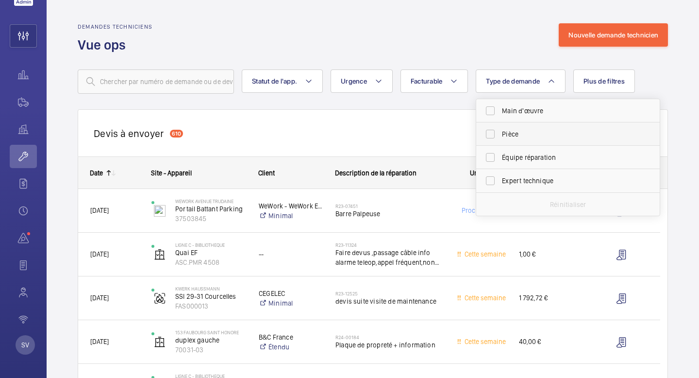
click at [501, 134] on label "Pièce" at bounding box center [560, 133] width 169 height 23
click at [500, 134] on input "Pièce" at bounding box center [490, 133] width 19 height 19
checkbox input "true"
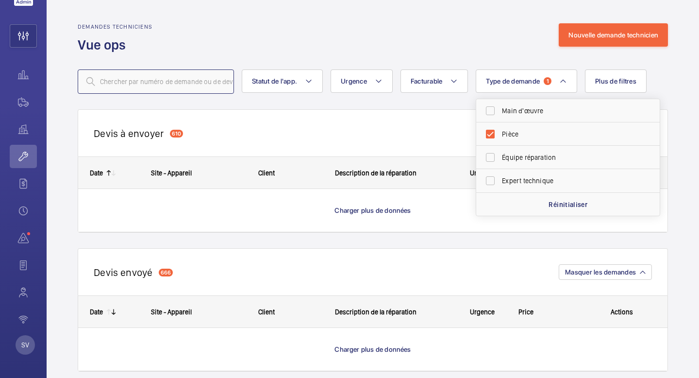
click at [191, 79] on input "text" at bounding box center [156, 81] width 156 height 24
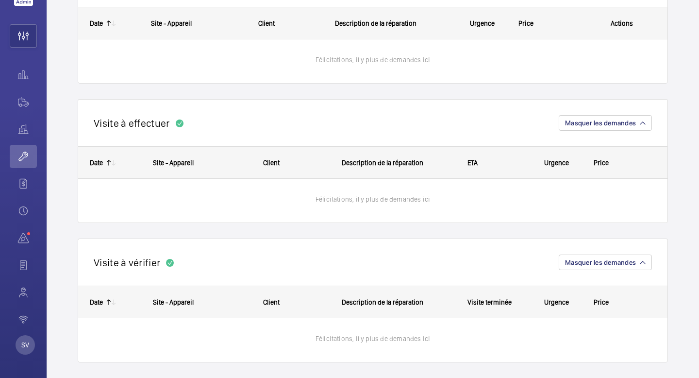
scroll to position [611, 0]
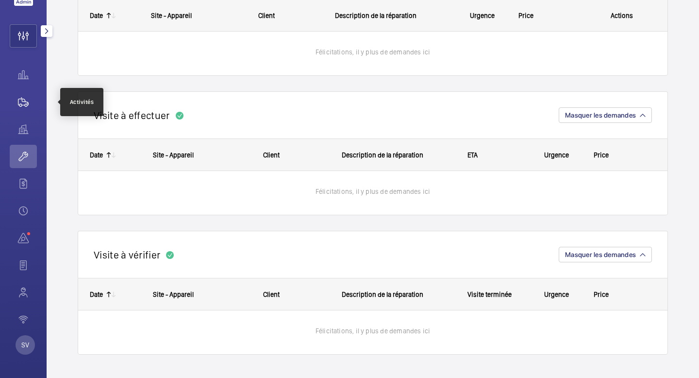
type input "shield"
click at [21, 101] on wm-front-icon-button at bounding box center [23, 101] width 27 height 23
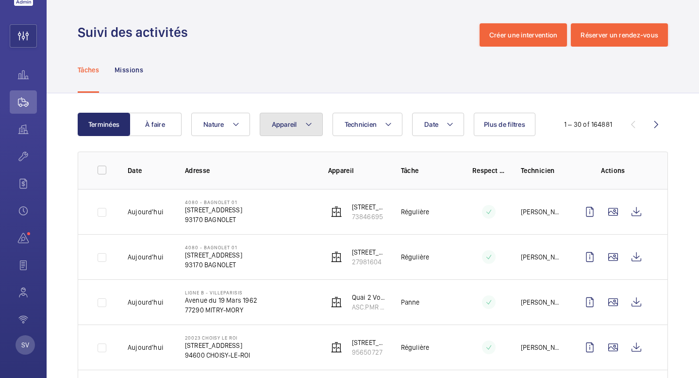
click at [298, 133] on button "Appareil" at bounding box center [291, 124] width 63 height 23
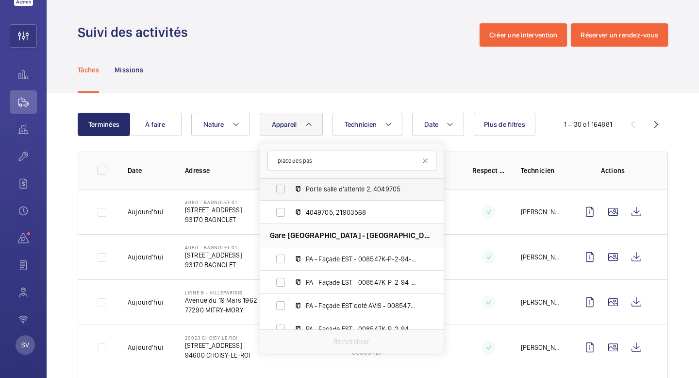
scroll to position [101, 0]
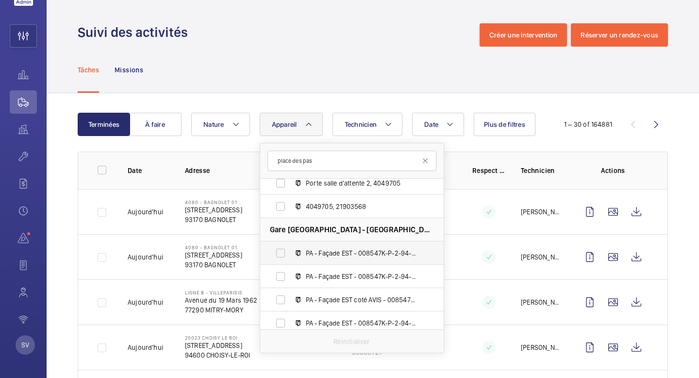
type input "place des pas"
click at [278, 252] on label "PA - Façade EST - 008547K-P-2-94-0-06, 2978 - E6" at bounding box center [344, 252] width 168 height 23
click at [278, 252] on input "PA - Façade EST - 008547K-P-2-94-0-06, 2978 - E6" at bounding box center [280, 252] width 19 height 19
checkbox input "true"
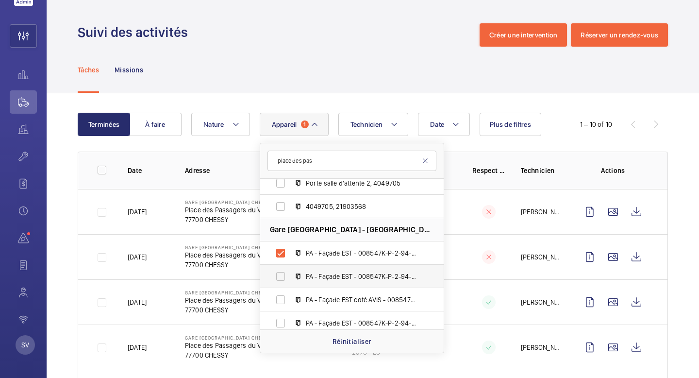
click at [280, 272] on label "PA - Façade EST - 008547K-P-2-94-0-05, 2977 - E5" at bounding box center [344, 276] width 168 height 23
click at [280, 272] on input "PA - Façade EST - 008547K-P-2-94-0-05, 2977 - E5" at bounding box center [280, 276] width 19 height 19
checkbox input "true"
click at [278, 293] on label "PA - Façade EST coté AVIS - 008547K-P-2-94-0-01, 2973 -E1" at bounding box center [344, 299] width 168 height 23
click at [278, 293] on input "PA - Façade EST coté AVIS - 008547K-P-2-94-0-01, 2973 -E1" at bounding box center [280, 299] width 19 height 19
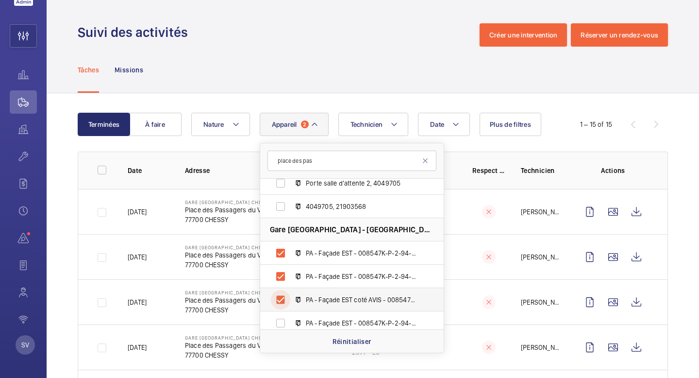
checkbox input "true"
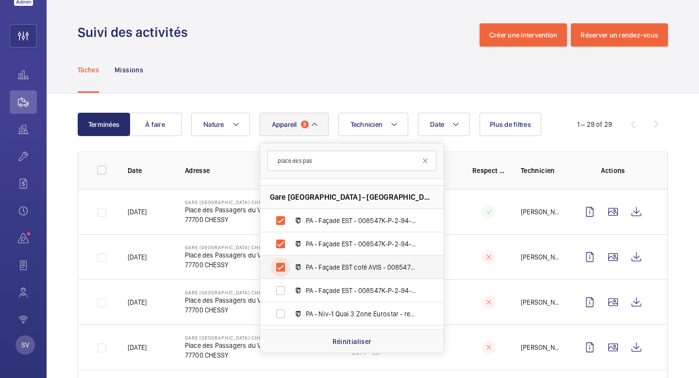
scroll to position [136, 0]
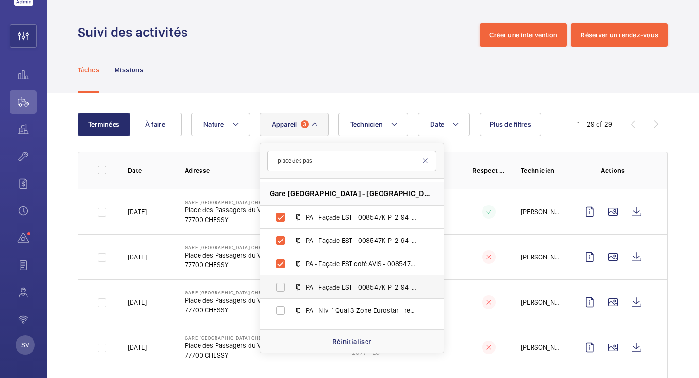
click at [278, 290] on label "PA - Façade EST - 008547K-P-2-94-0-04, 2976 - E4" at bounding box center [344, 286] width 168 height 23
click at [278, 290] on input "PA - Façade EST - 008547K-P-2-94-0-04, 2976 - E4" at bounding box center [280, 286] width 19 height 19
checkbox input "true"
click at [277, 311] on label "PA - Niv-1 Quai 3 Zone Eurostar - repère C - 008547K-P-2-94-0-42, 3013" at bounding box center [344, 310] width 168 height 23
click at [277, 311] on input "PA - Niv-1 Quai 3 Zone Eurostar - repère C - 008547K-P-2-94-0-42, 3013" at bounding box center [280, 310] width 19 height 19
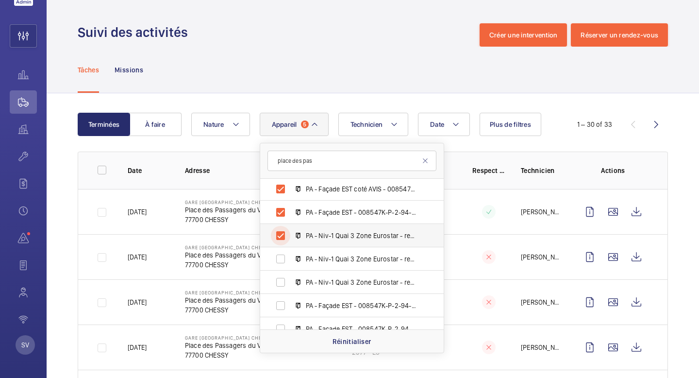
scroll to position [215, 0]
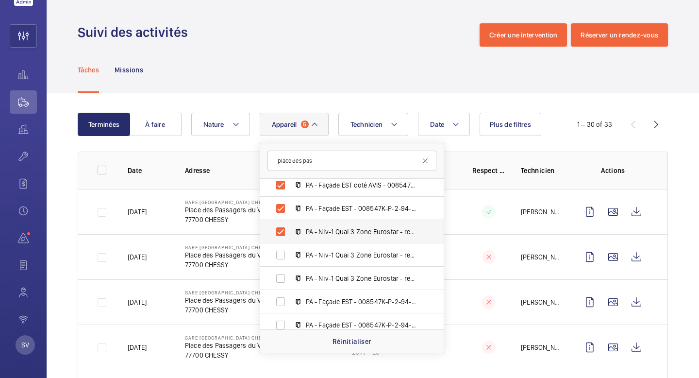
click at [286, 228] on label "PA - Niv-1 Quai 3 Zone Eurostar - repère C - 008547K-P-2-94-0-42, 3013" at bounding box center [344, 231] width 168 height 23
click at [286, 228] on input "PA - Niv-1 Quai 3 Zone Eurostar - repère C - 008547K-P-2-94-0-42, 3013" at bounding box center [280, 231] width 19 height 19
checkbox input "false"
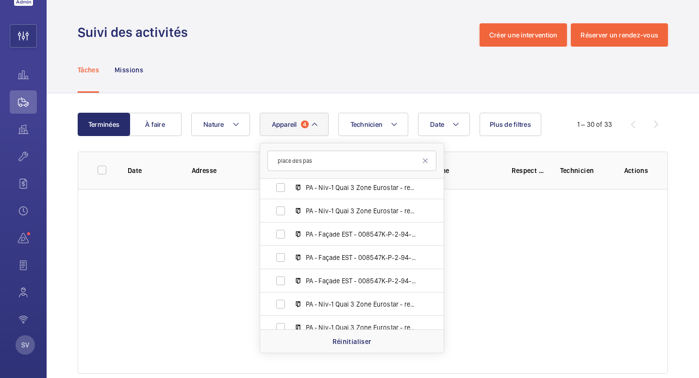
scroll to position [291, 0]
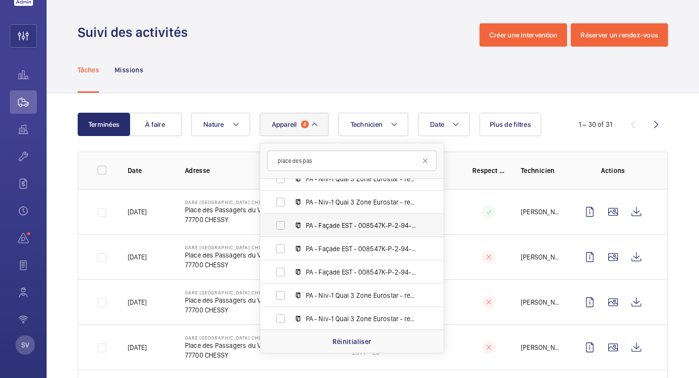
click at [318, 228] on span "PA - Façade EST - 008547K-P-2-94-0-03, 2975 - E3" at bounding box center [362, 225] width 113 height 10
click at [290, 228] on input "PA - Façade EST - 008547K-P-2-94-0-03, 2975 - E3" at bounding box center [280, 225] width 19 height 19
checkbox input "true"
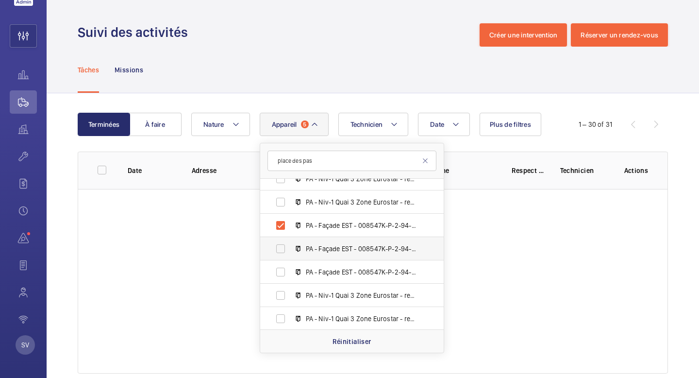
click at [317, 249] on span "PA - Façade EST - 008547K-P-2-94-0-02, 2974 - E2" at bounding box center [362, 249] width 113 height 10
click at [290, 249] on input "PA - Façade EST - 008547K-P-2-94-0-02, 2974 - E2" at bounding box center [280, 248] width 19 height 19
checkbox input "true"
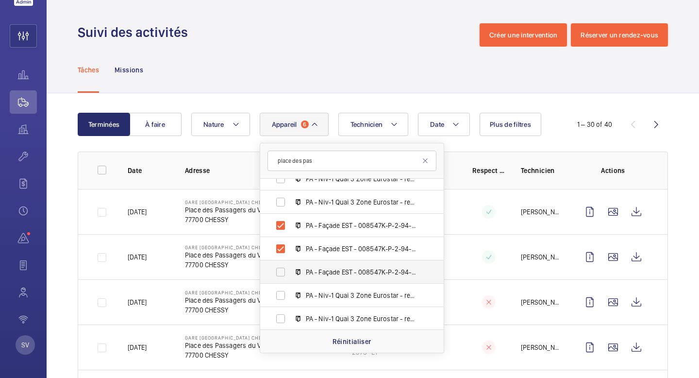
click at [316, 264] on label "PA - Façade EST - 008547K-P-2-94-0-08, 2980 - E8" at bounding box center [344, 271] width 168 height 23
click at [290, 264] on input "PA - Façade EST - 008547K-P-2-94-0-08, 2980 - E8" at bounding box center [280, 271] width 19 height 19
checkbox input "true"
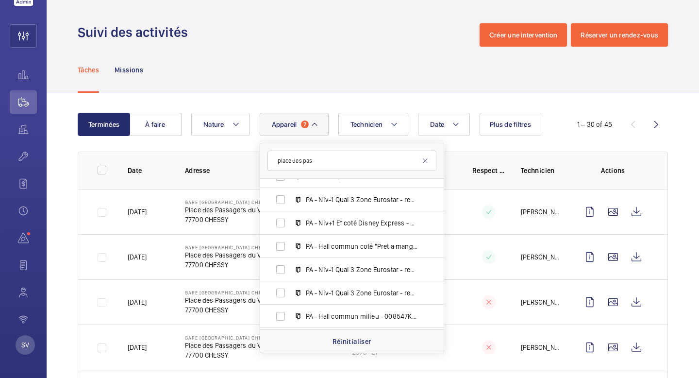
scroll to position [458, 0]
click at [325, 251] on label "PA - Hall commun coté "Pret a manger" 008547K-P-2-94-0-15, 2987" at bounding box center [344, 244] width 168 height 23
click at [290, 251] on input "PA - Hall commun coté "Pret a manger" 008547K-P-2-94-0-15, 2987" at bounding box center [280, 244] width 19 height 19
checkbox input "true"
click at [318, 310] on span "PA - Hall commun milieu - 008547K-P-2-94-0-16, 2988" at bounding box center [362, 315] width 113 height 10
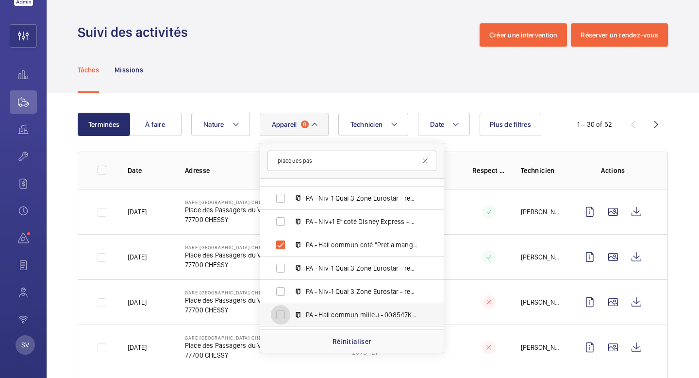
click at [290, 310] on input "PA - Hall commun milieu - 008547K-P-2-94-0-16, 2988" at bounding box center [280, 314] width 19 height 19
checkbox input "true"
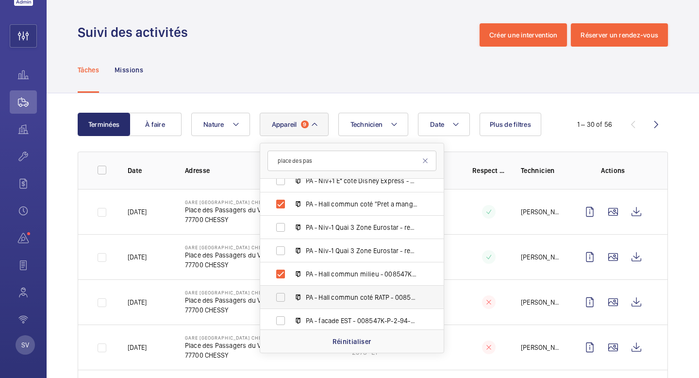
click at [323, 300] on span "PA - Hall commun coté RATP - 008547K-P-2-94-0-17, 2989" at bounding box center [362, 297] width 113 height 10
click at [290, 300] on input "PA - Hall commun coté RATP - 008547K-P-2-94-0-17, 2989" at bounding box center [280, 296] width 19 height 19
checkbox input "true"
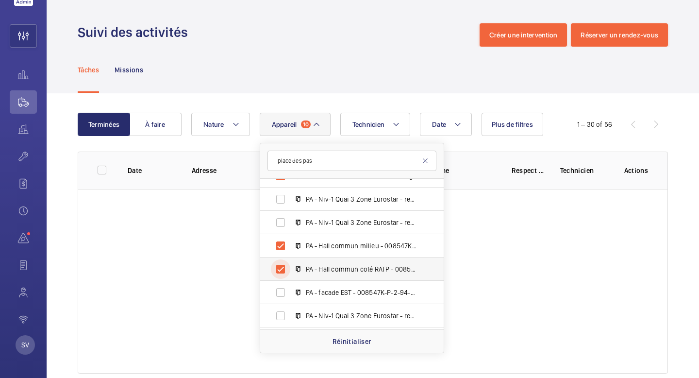
scroll to position [535, 0]
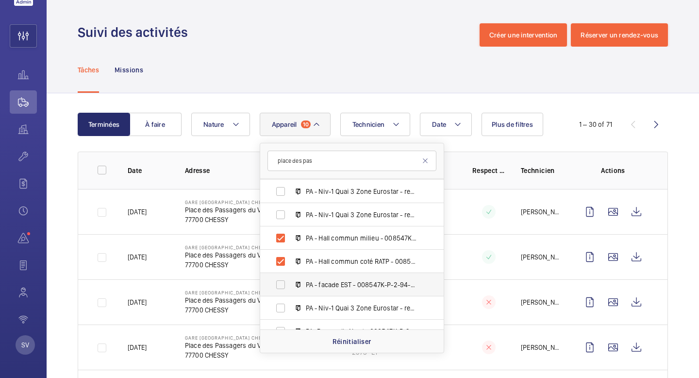
click at [324, 293] on label "PA - facade EST - 008547K-P-2-94-0-09, 2981 - E9" at bounding box center [344, 284] width 168 height 23
click at [290, 293] on input "PA - facade EST - 008547K-P-2-94-0-09, 2981 - E9" at bounding box center [280, 284] width 19 height 19
checkbox input "true"
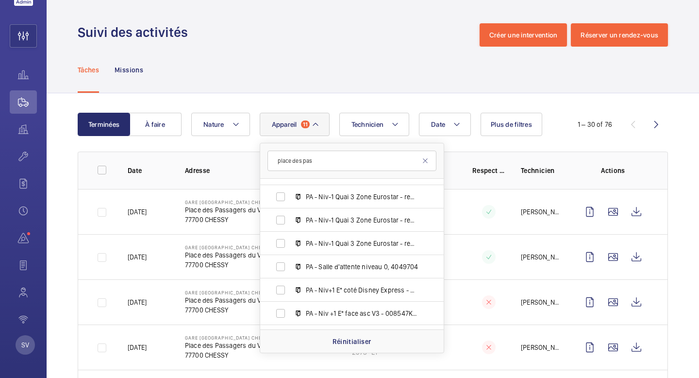
scroll to position [807, 0]
click at [342, 270] on span "PA - Salle d'attente niveau 0, 4049704" at bounding box center [362, 269] width 113 height 10
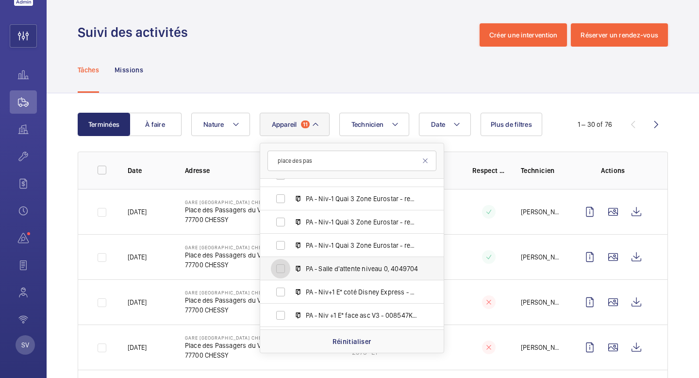
click at [290, 270] on input "PA - Salle d'attente niveau 0, 4049704" at bounding box center [280, 268] width 19 height 19
checkbox input "true"
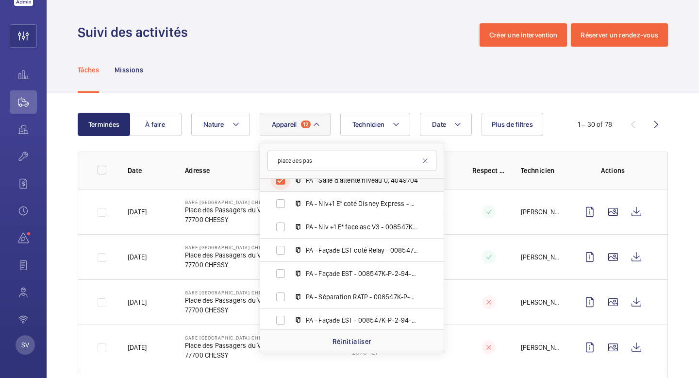
scroll to position [897, 0]
click at [348, 248] on span "PA - Façade EST coté Relay - 008547K-P-2-94-0-12, 2984 - 12" at bounding box center [362, 249] width 113 height 10
click at [290, 248] on input "PA - Façade EST coté Relay - 008547K-P-2-94-0-12, 2984 - 12" at bounding box center [280, 248] width 19 height 19
checkbox input "true"
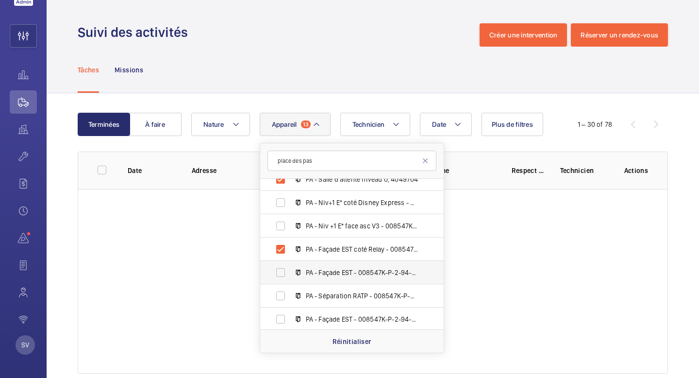
click at [346, 271] on span "PA - Façade EST - 008547K-P-2-94-0-07, 2979 - E7" at bounding box center [362, 273] width 113 height 10
click at [290, 271] on input "PA - Façade EST - 008547K-P-2-94-0-07, 2979 - E7" at bounding box center [280, 272] width 19 height 19
checkbox input "true"
click at [338, 309] on label "PA - Façade EST - 008547K-P-2-94-0-10, 2982 - E10" at bounding box center [344, 318] width 168 height 23
click at [290, 309] on input "PA - Façade EST - 008547K-P-2-94-0-10, 2982 - E10" at bounding box center [280, 318] width 19 height 19
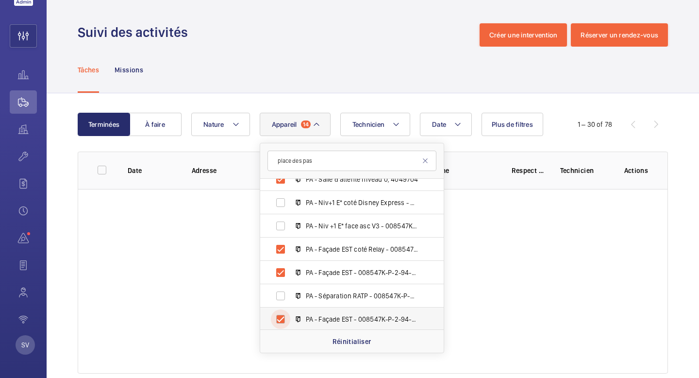
checkbox input "true"
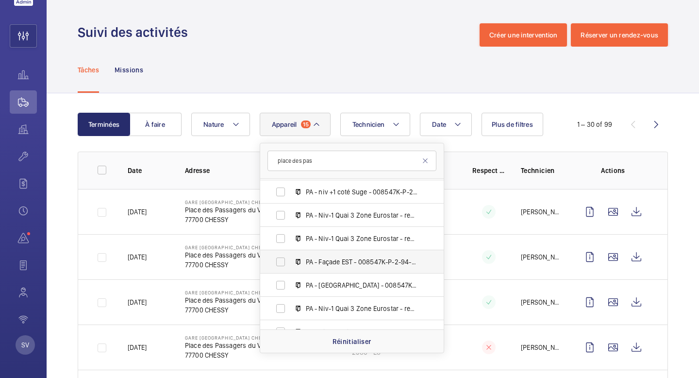
click at [353, 272] on label "PA - Façade EST - 008547K-P-2-94-0-11, 2983 - E11" at bounding box center [344, 261] width 168 height 23
click at [290, 271] on input "PA - Façade EST - 008547K-P-2-94-0-11, 2983 - E11" at bounding box center [280, 261] width 19 height 19
checkbox input "true"
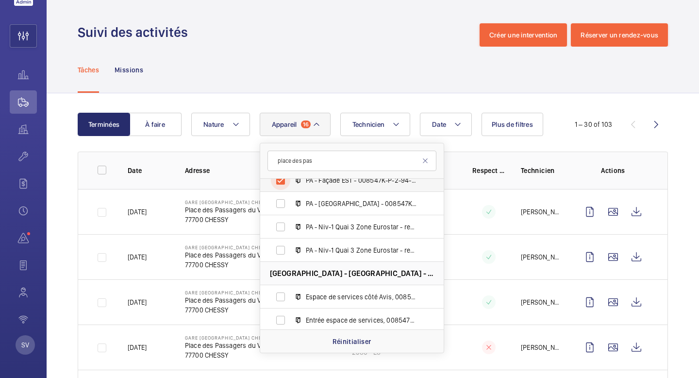
scroll to position [1154, 0]
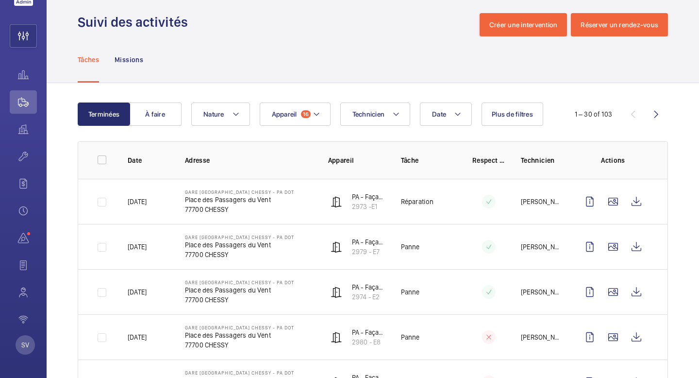
scroll to position [11, 0]
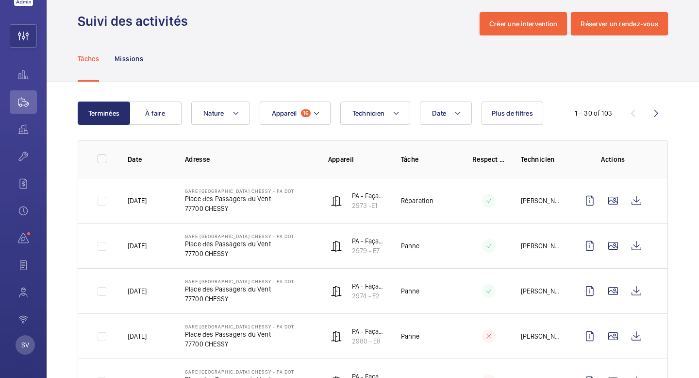
click at [234, 203] on p "77700 CHESSY" at bounding box center [239, 208] width 109 height 10
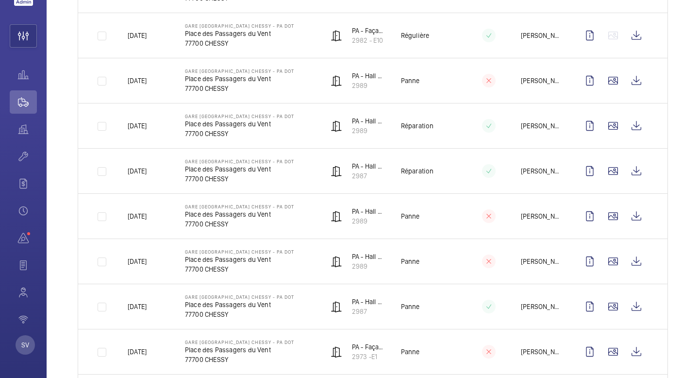
scroll to position [536, 0]
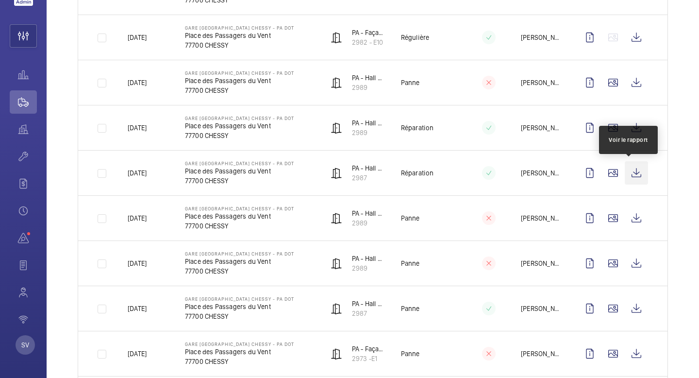
click at [629, 173] on wm-front-icon-button at bounding box center [636, 172] width 23 height 23
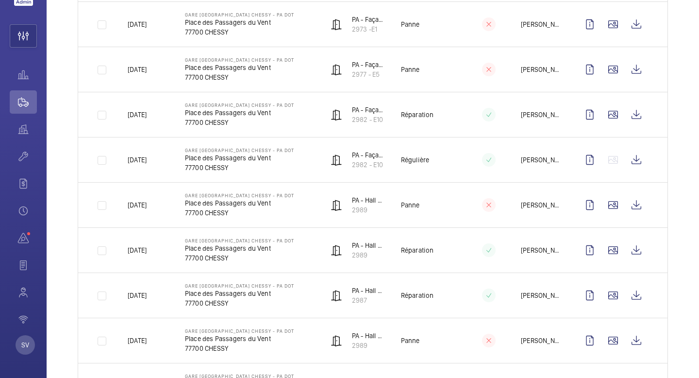
scroll to position [0, 0]
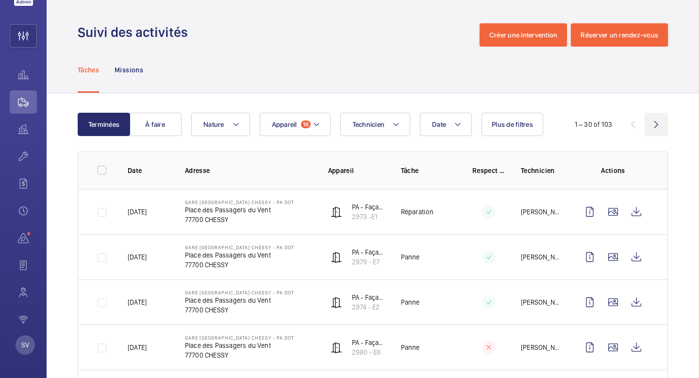
click at [652, 123] on wm-front-icon-button at bounding box center [656, 124] width 23 height 23
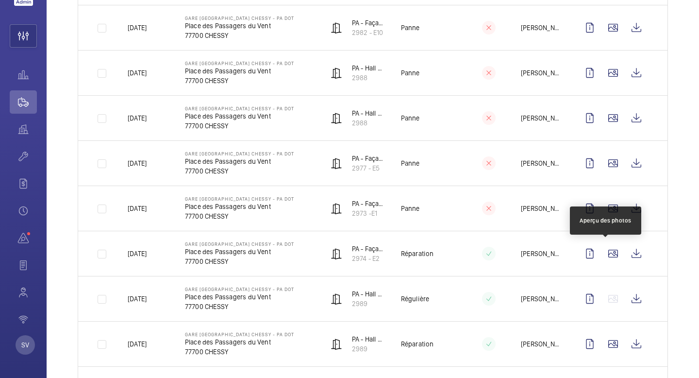
scroll to position [606, 0]
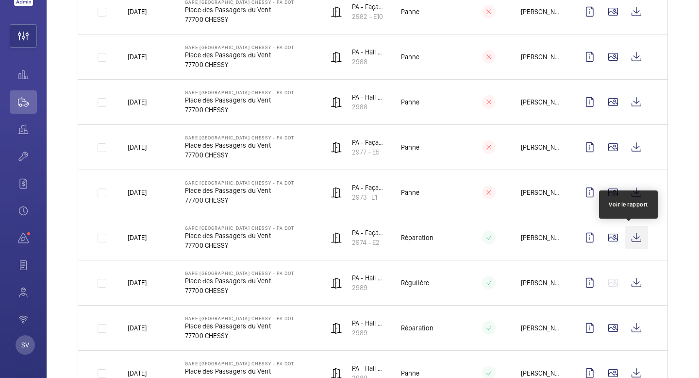
click at [628, 241] on wm-front-icon-button at bounding box center [636, 237] width 23 height 23
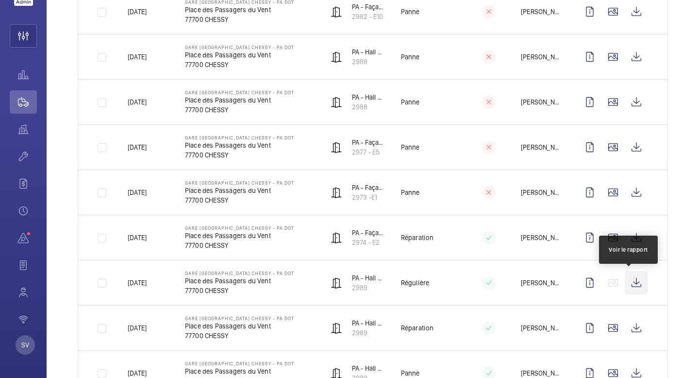
click at [628, 283] on wm-front-icon-button at bounding box center [636, 282] width 23 height 23
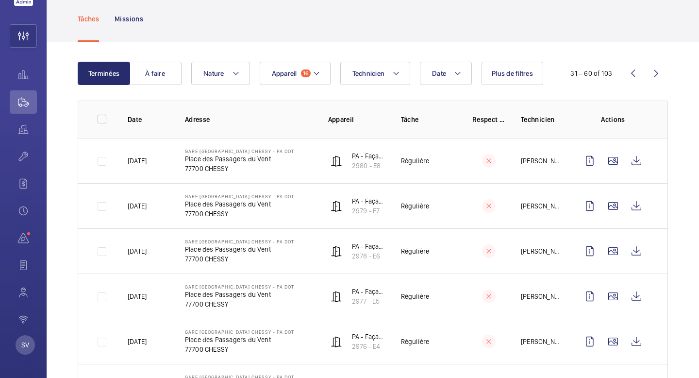
scroll to position [0, 0]
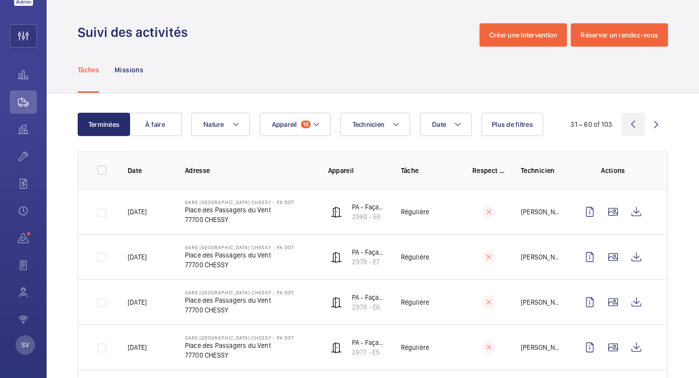
click at [621, 120] on wm-front-icon-button at bounding box center [632, 124] width 23 height 23
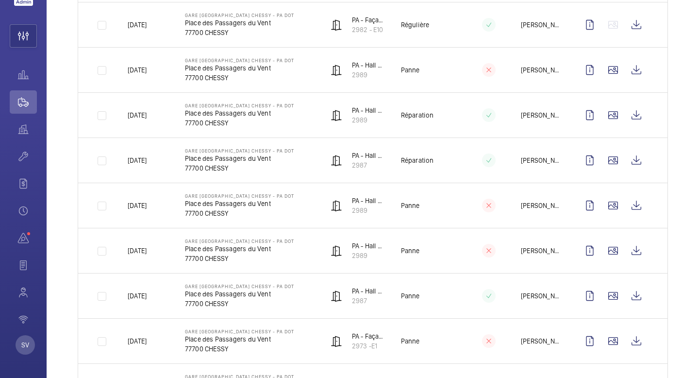
scroll to position [546, 0]
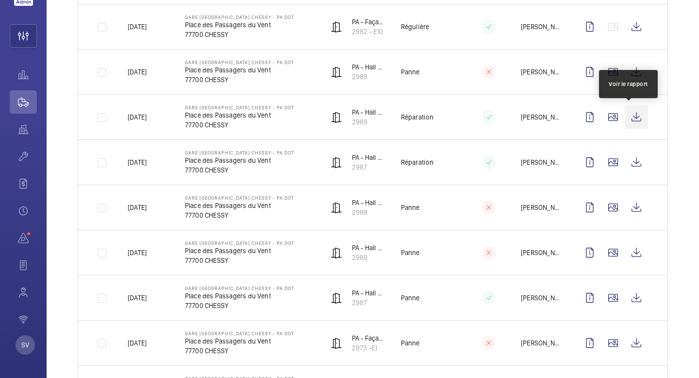
click at [637, 120] on wm-front-icon-button at bounding box center [636, 116] width 23 height 23
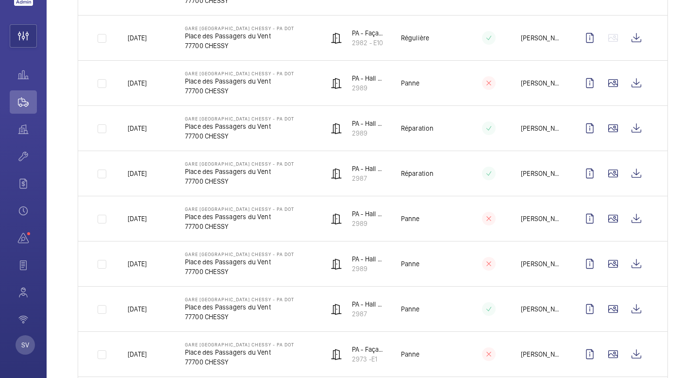
scroll to position [534, 0]
